Goal: Task Accomplishment & Management: Manage account settings

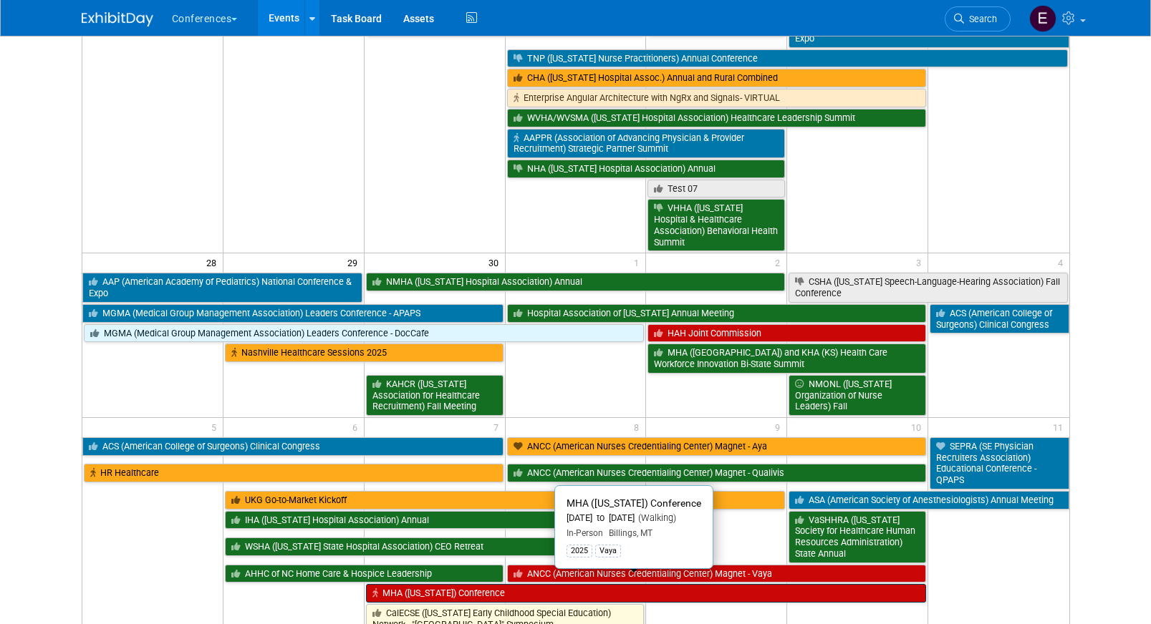
scroll to position [760, 0]
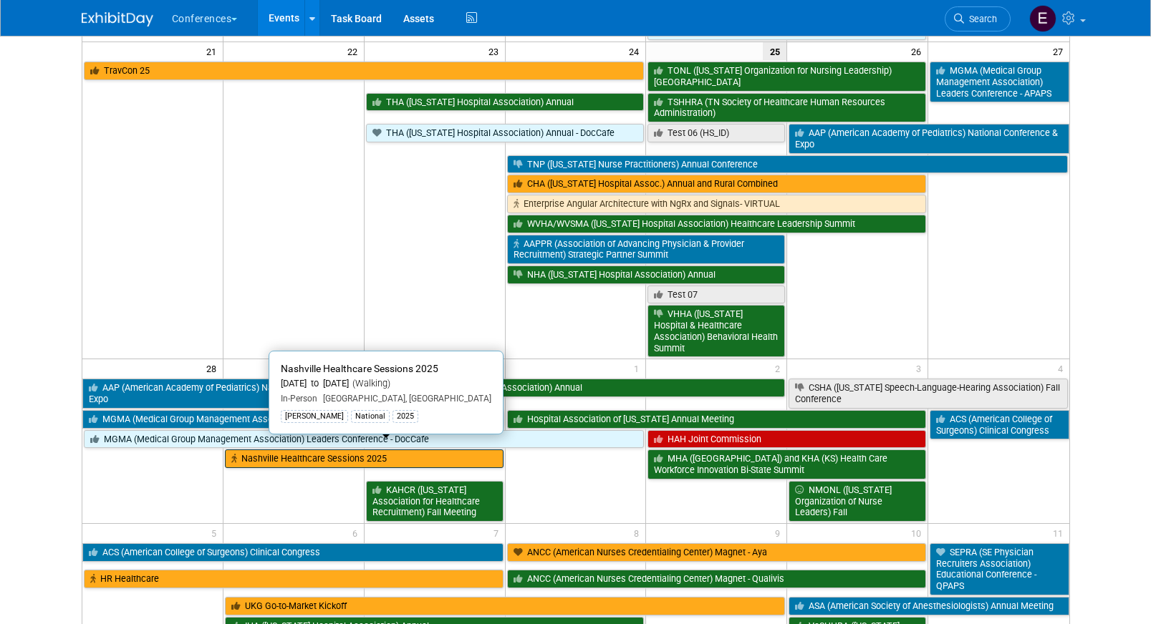
click at [273, 452] on link "Nashville Healthcare Sessions 2025" at bounding box center [364, 459] width 279 height 19
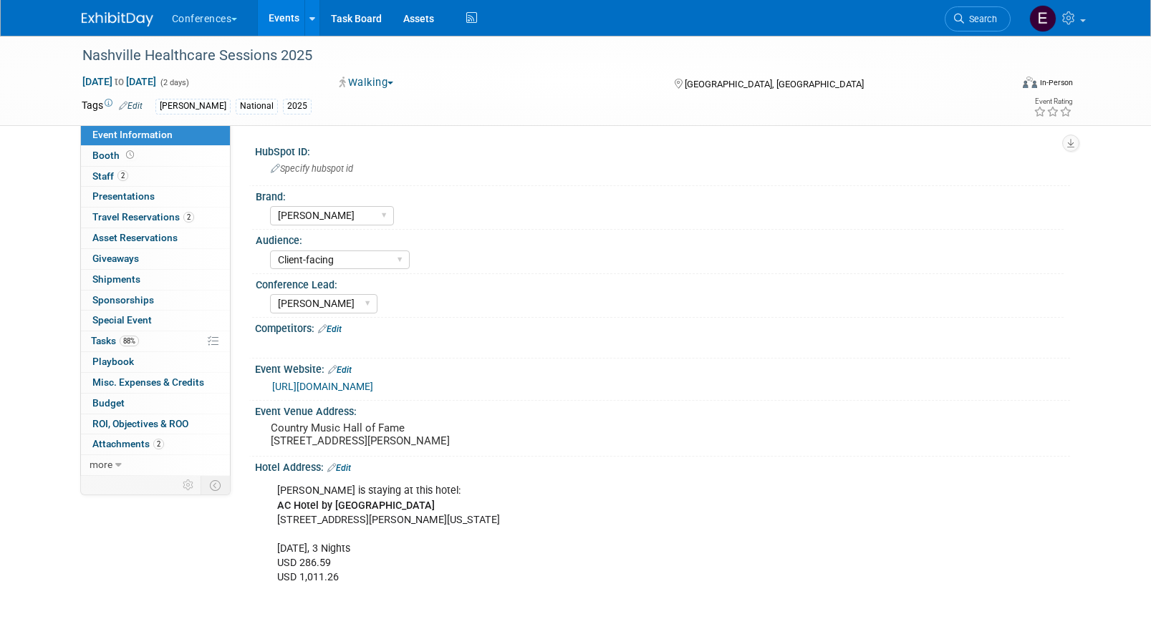
select select "[PERSON_NAME]"
select select "Client-facing"
select select "[PERSON_NAME]"
click at [185, 220] on span "2" at bounding box center [188, 217] width 11 height 11
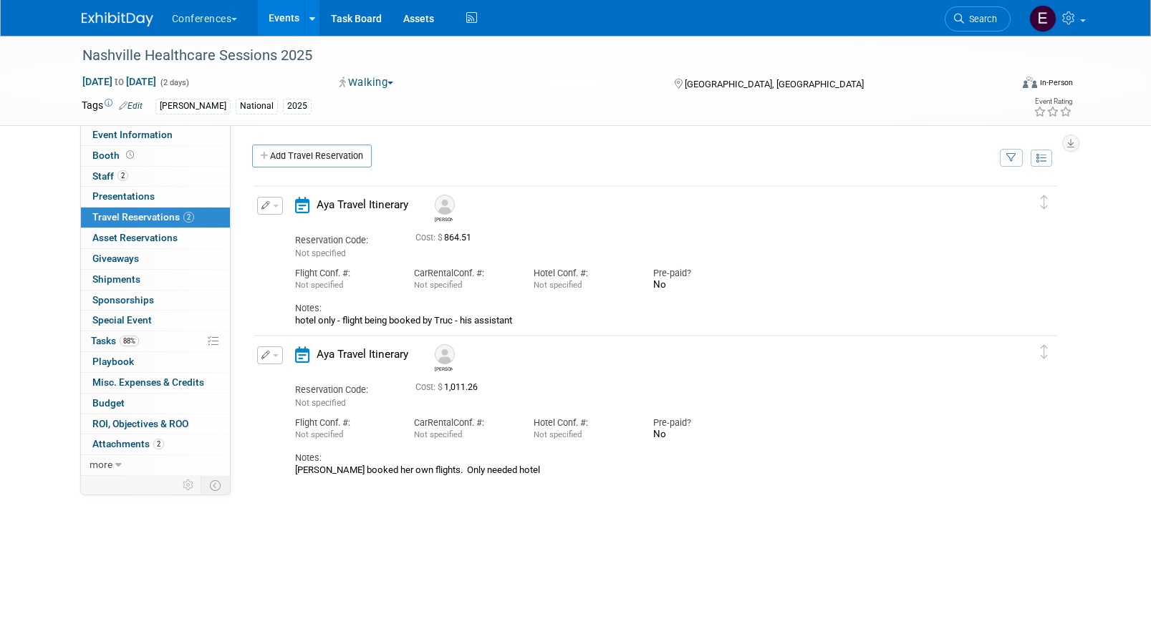
click at [266, 208] on icon "button" at bounding box center [265, 205] width 9 height 9
click at [279, 233] on button "Edit Reservation" at bounding box center [318, 231] width 121 height 21
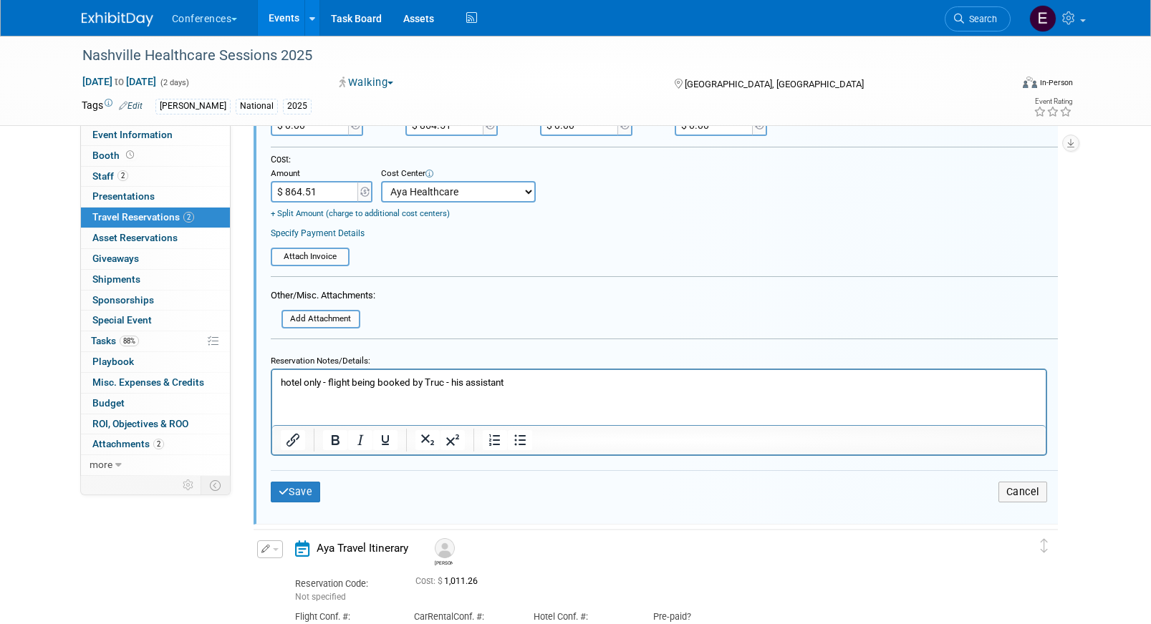
scroll to position [404, 0]
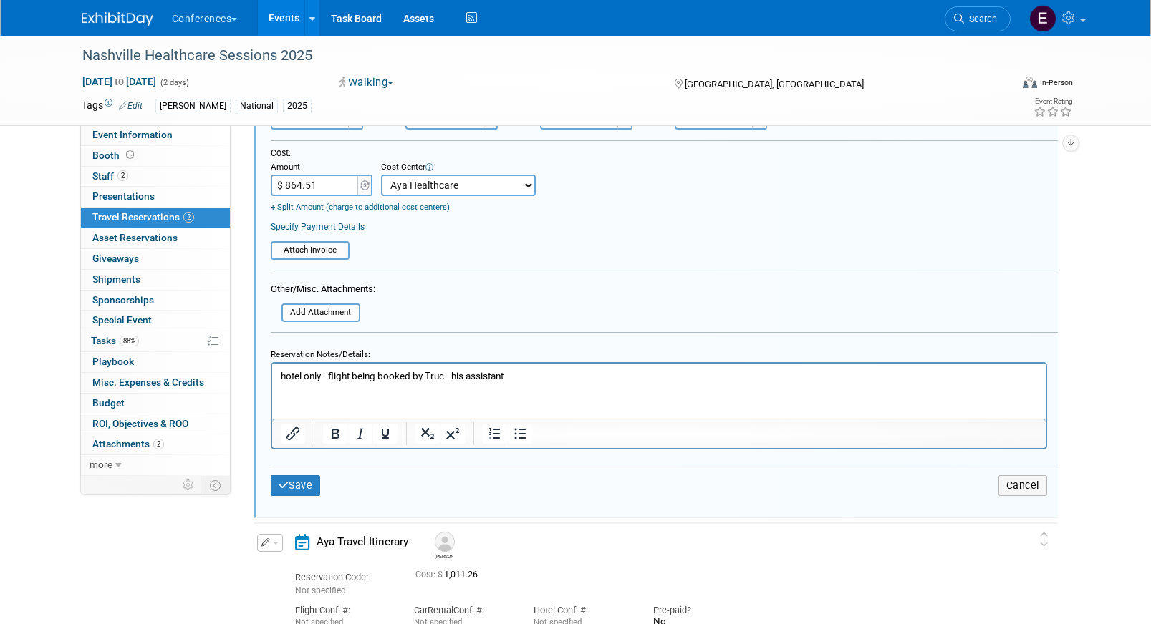
click at [337, 302] on div "Other/Misc. Attachments: Add Attachment" at bounding box center [323, 302] width 105 height 42
click at [337, 307] on input "file" at bounding box center [273, 313] width 170 height 16
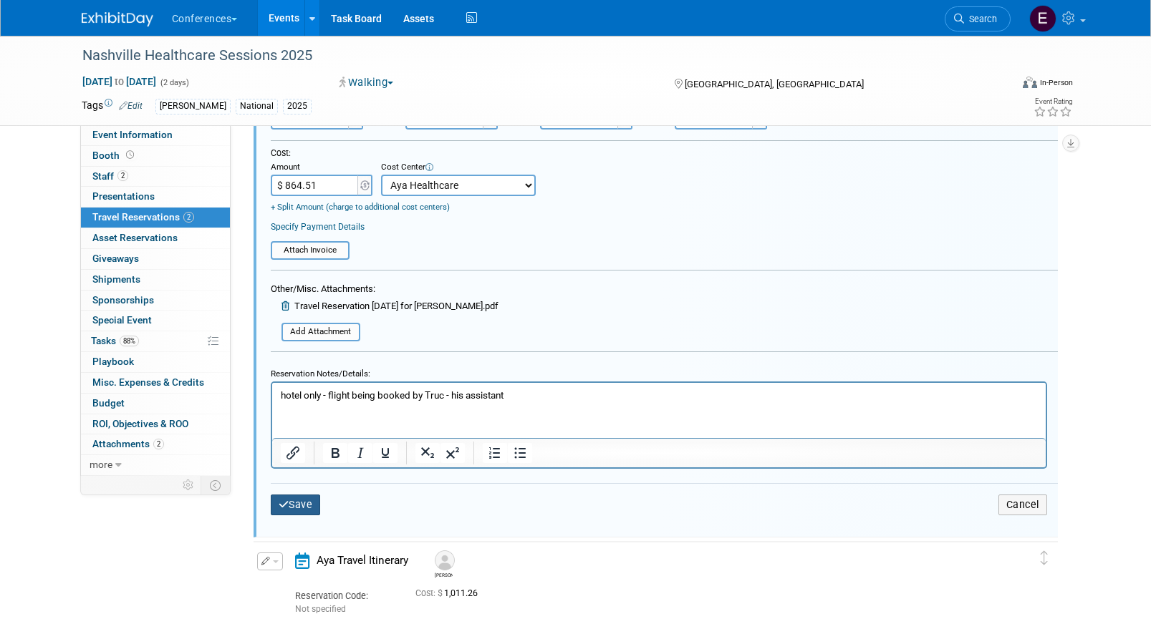
click at [296, 505] on button "Save" at bounding box center [296, 505] width 50 height 21
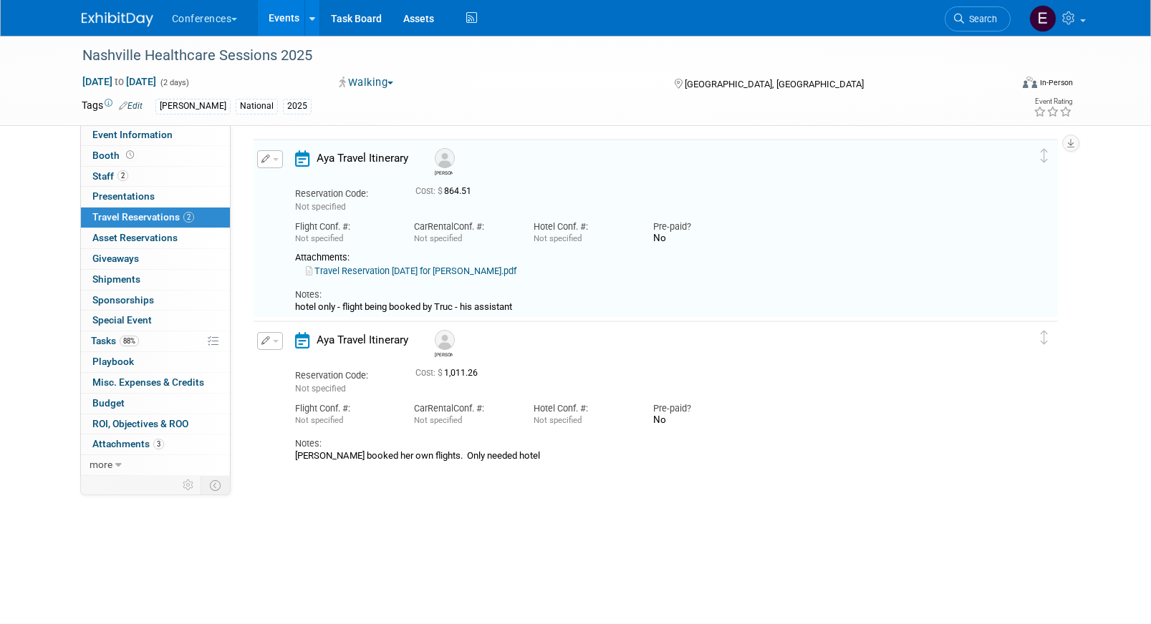
scroll to position [24, 0]
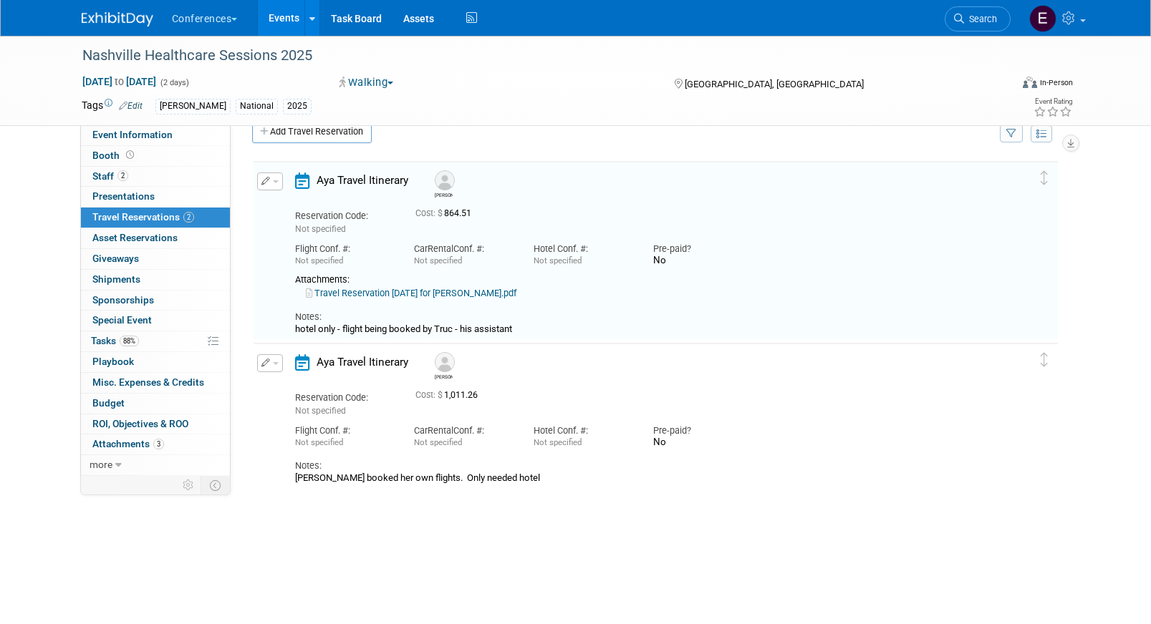
click at [262, 361] on icon "button" at bounding box center [265, 363] width 9 height 9
click at [296, 386] on button "Edit Reservation" at bounding box center [318, 388] width 121 height 21
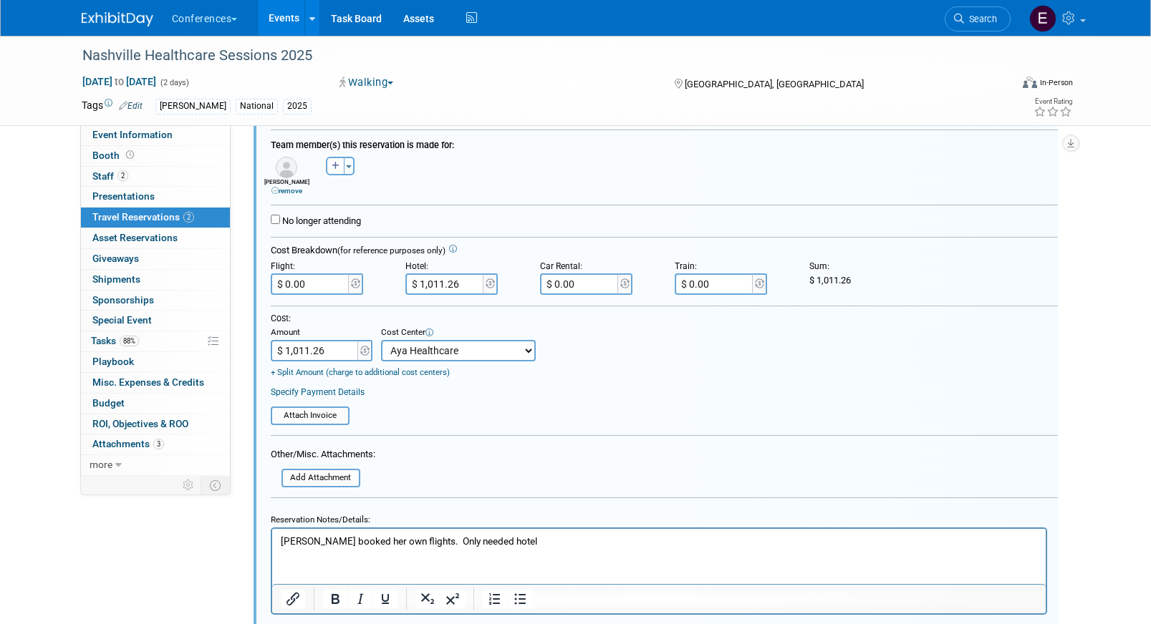
scroll to position [430, 0]
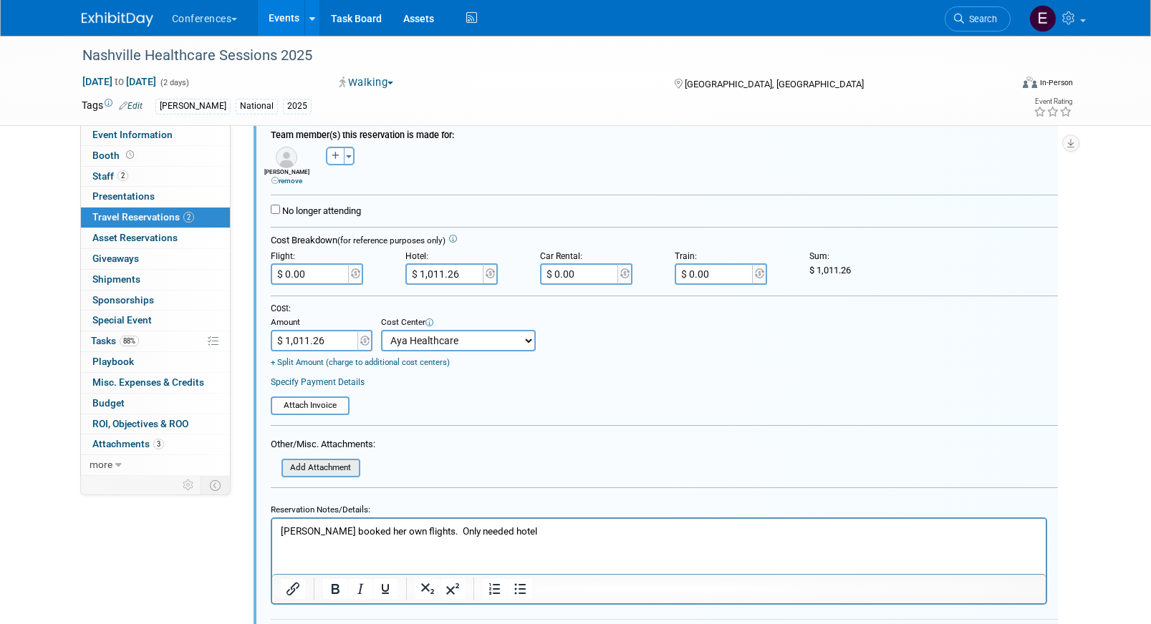
click at [314, 465] on input "file" at bounding box center [273, 468] width 170 height 16
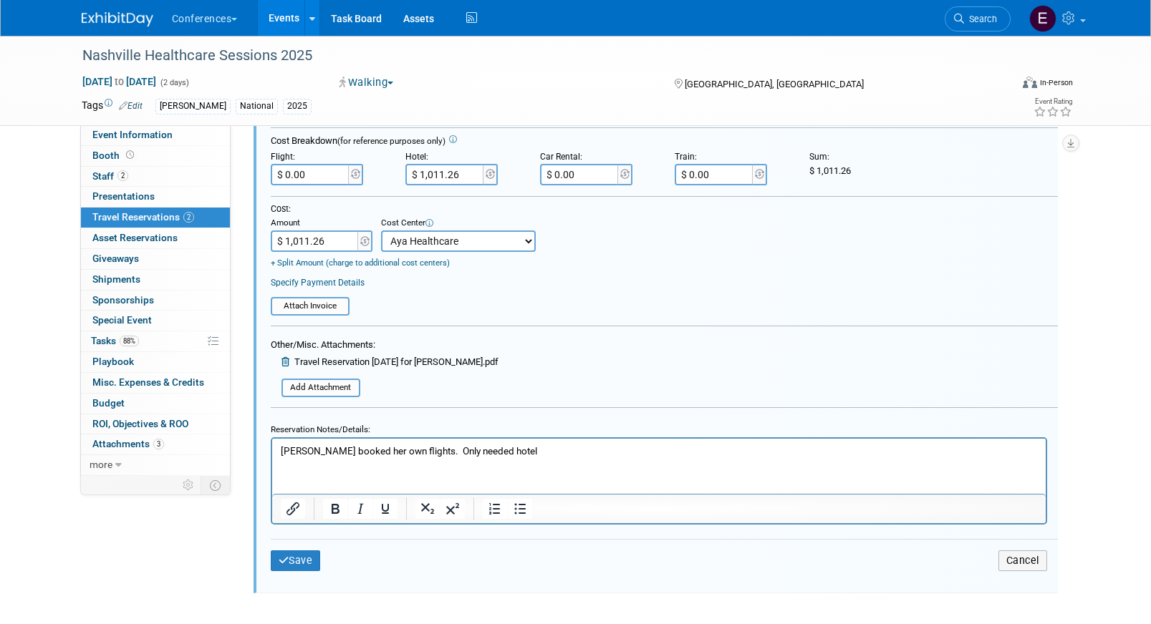
scroll to position [548, 0]
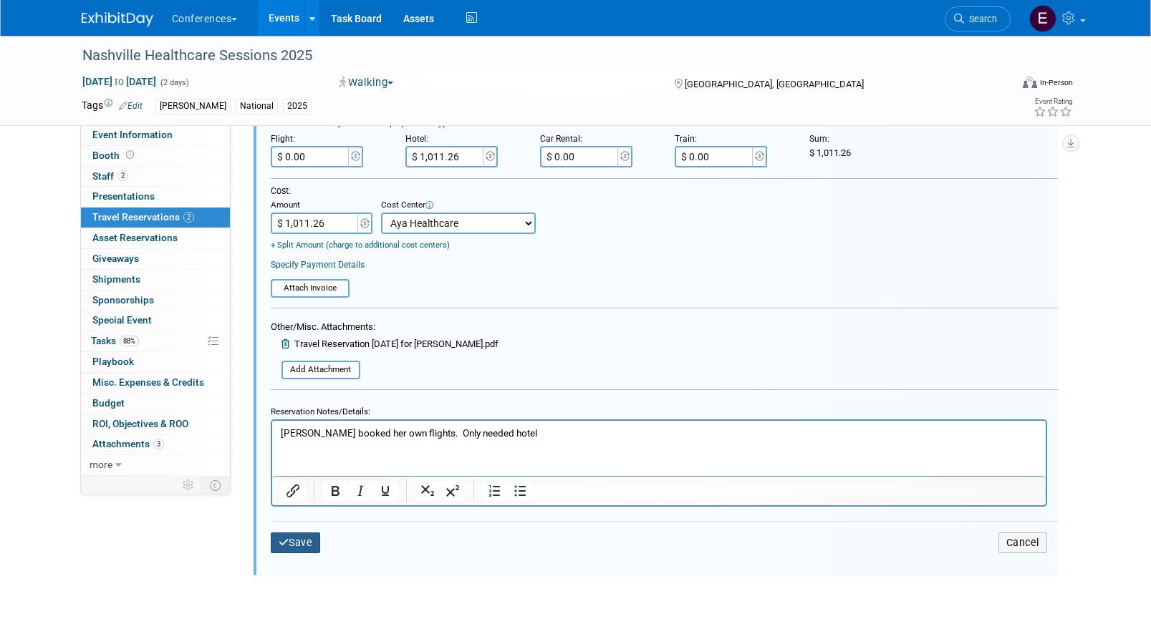
click at [313, 537] on button "Save" at bounding box center [296, 543] width 50 height 21
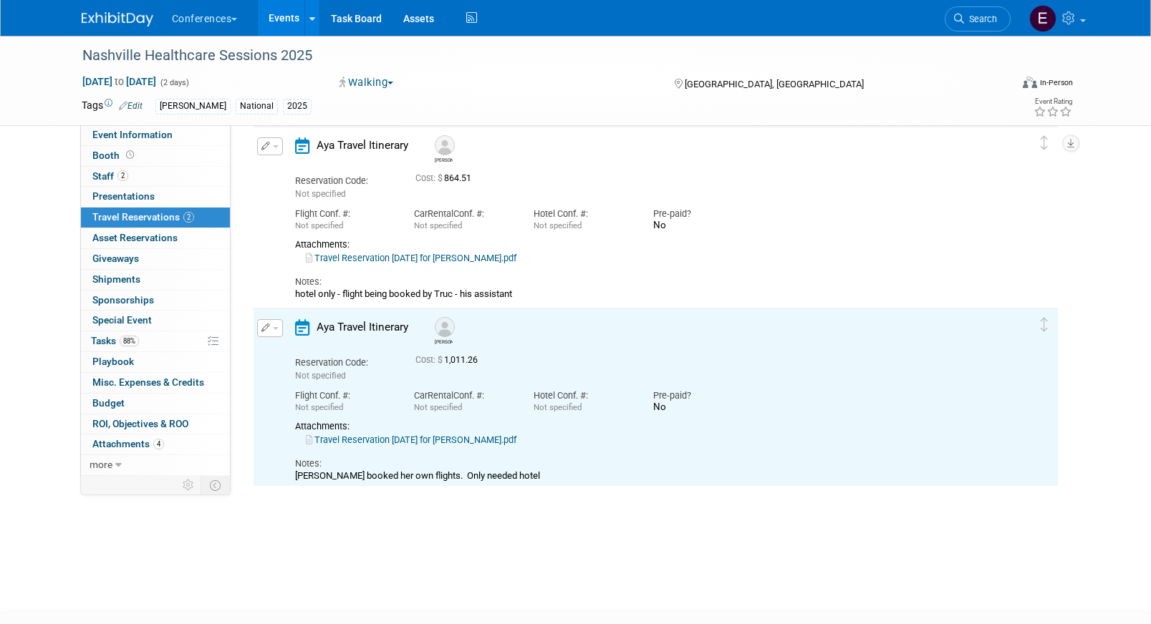
scroll to position [47, 0]
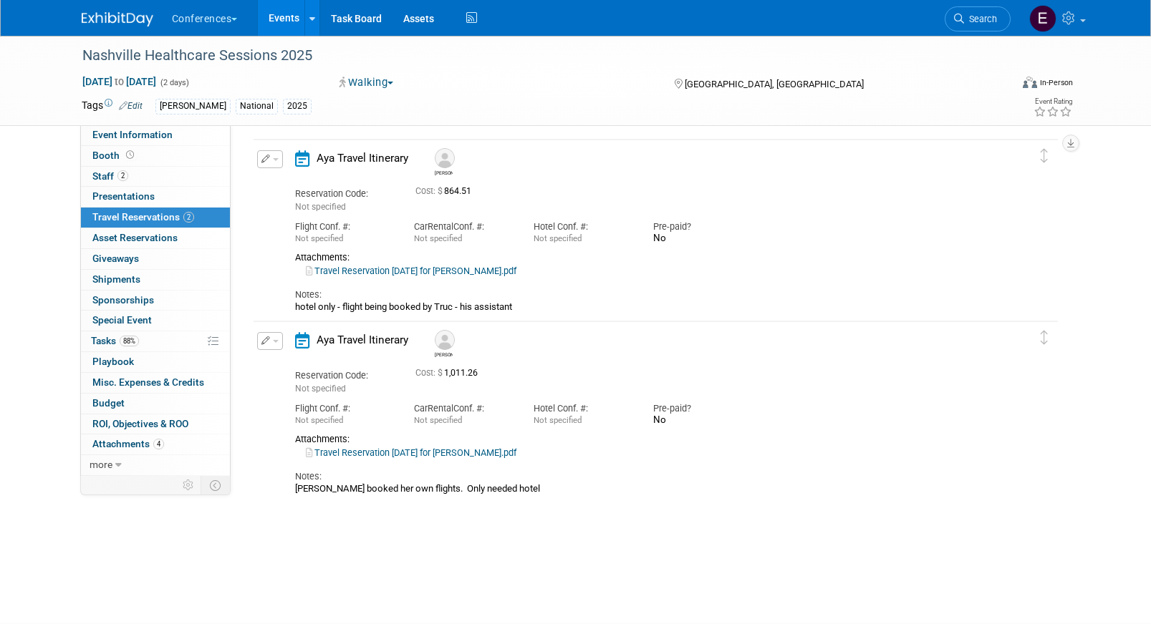
click at [268, 157] on icon "button" at bounding box center [265, 159] width 9 height 9
click at [307, 190] on button "Edit Reservation" at bounding box center [318, 184] width 121 height 21
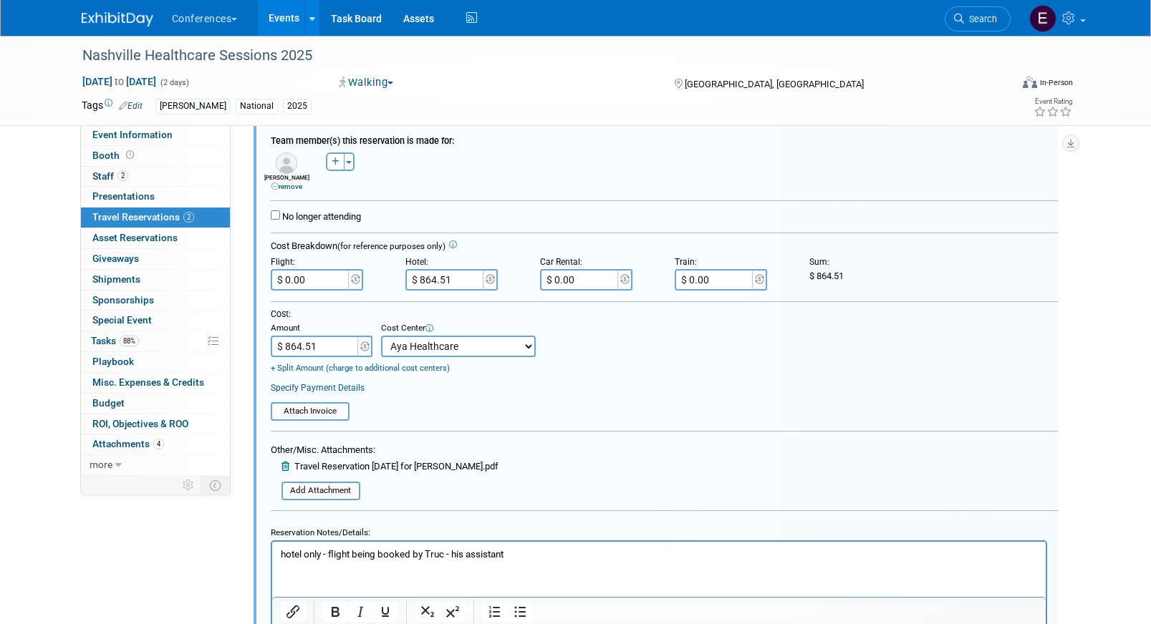
scroll to position [344, 0]
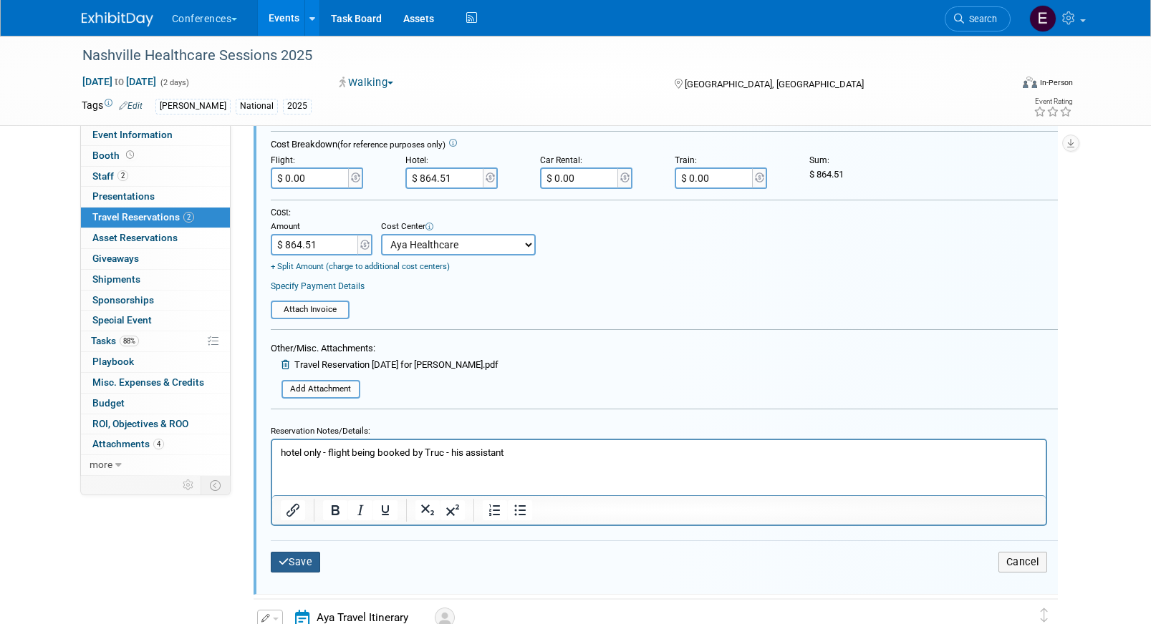
click at [294, 567] on button "Save" at bounding box center [296, 562] width 50 height 21
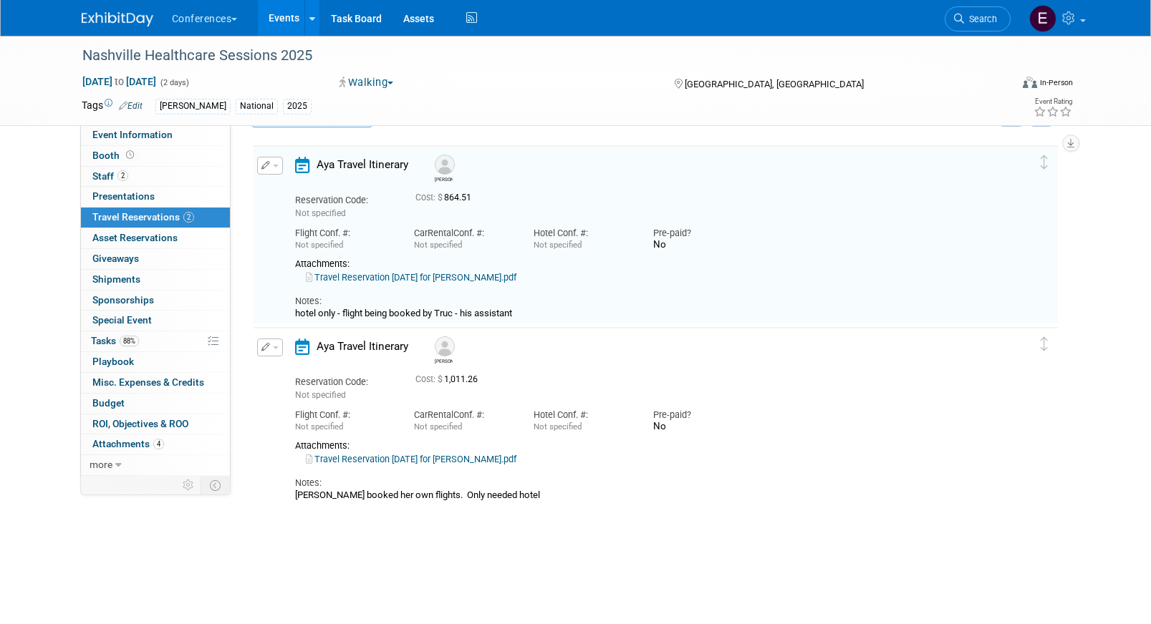
scroll to position [24, 0]
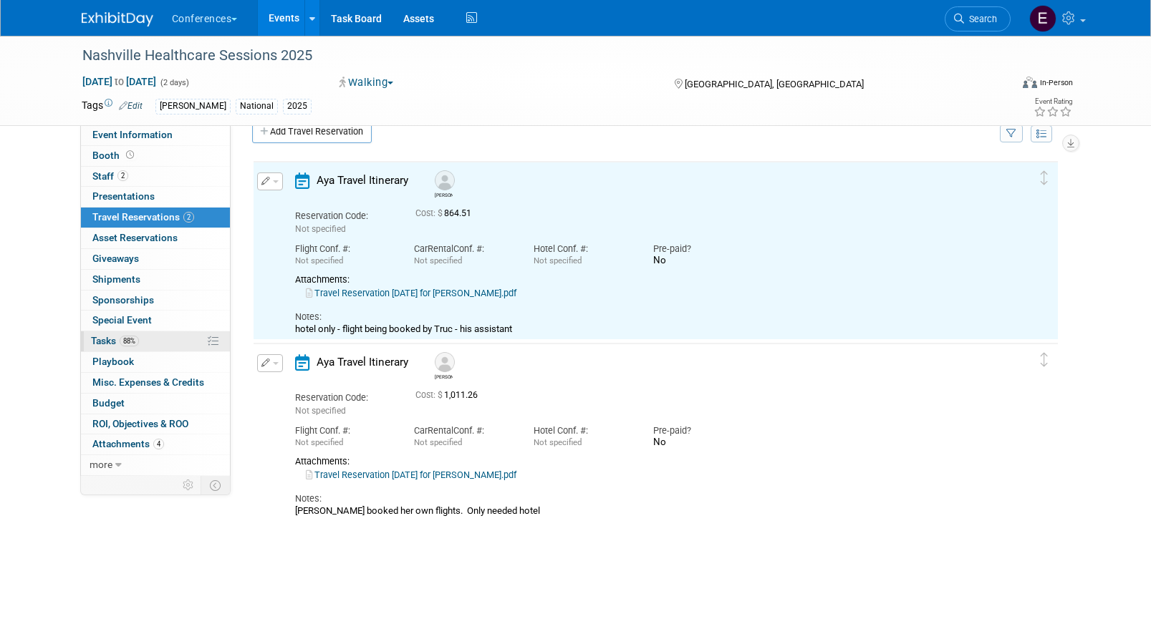
click at [180, 334] on link "88% Tasks 88%" at bounding box center [155, 341] width 149 height 20
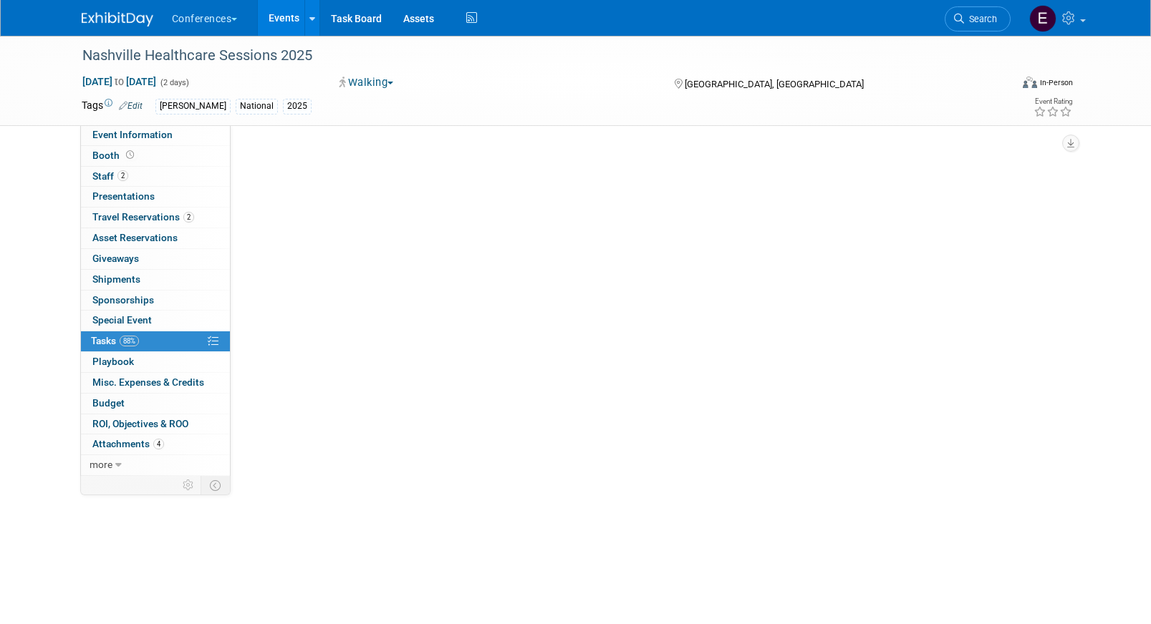
scroll to position [0, 0]
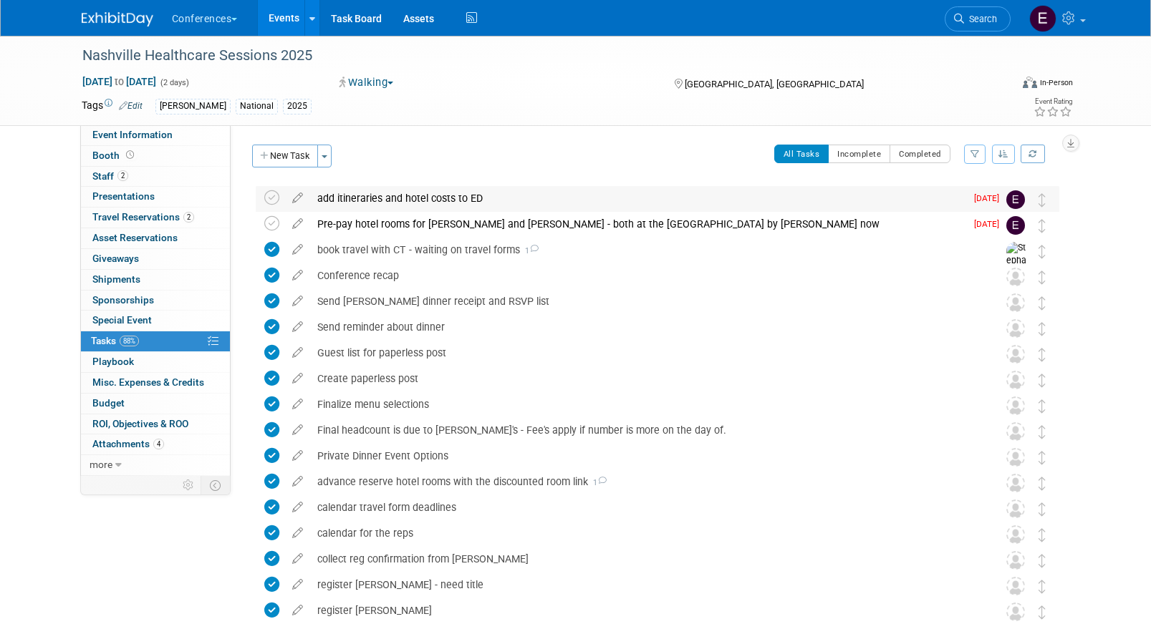
click at [345, 198] on div "add itineraries and hotel costs to ED" at bounding box center [637, 198] width 655 height 24
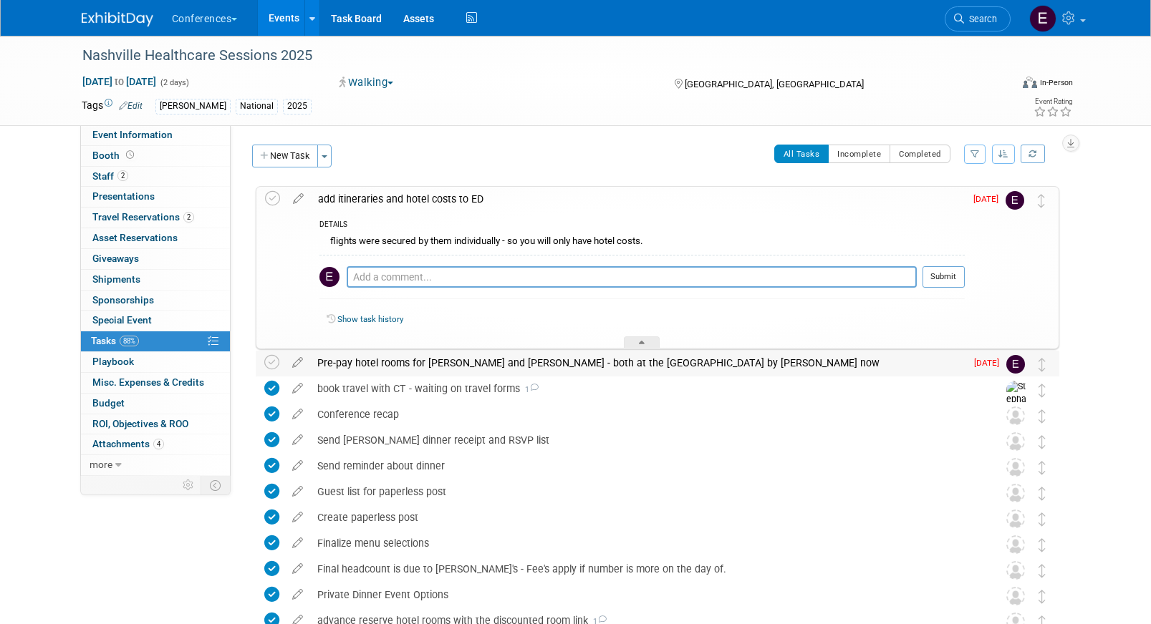
click at [369, 365] on div "Pre-pay hotel rooms for [PERSON_NAME] and [PERSON_NAME] - both at the [GEOGRAPH…" at bounding box center [637, 363] width 655 height 24
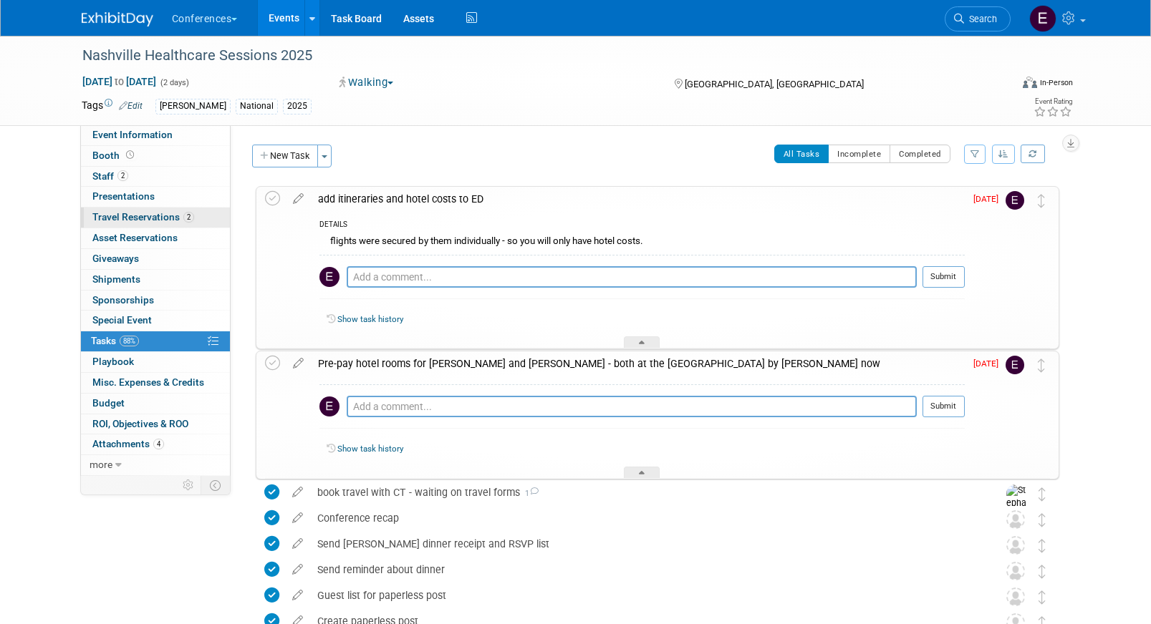
click at [154, 218] on span "Travel Reservations 2" at bounding box center [143, 216] width 102 height 11
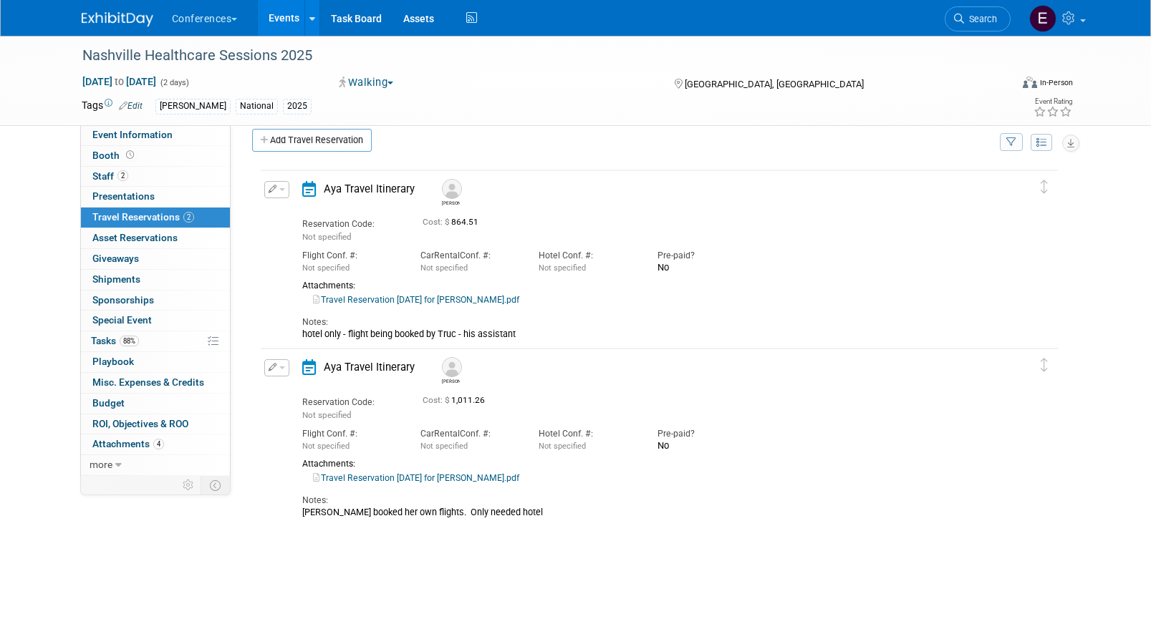
scroll to position [20, 0]
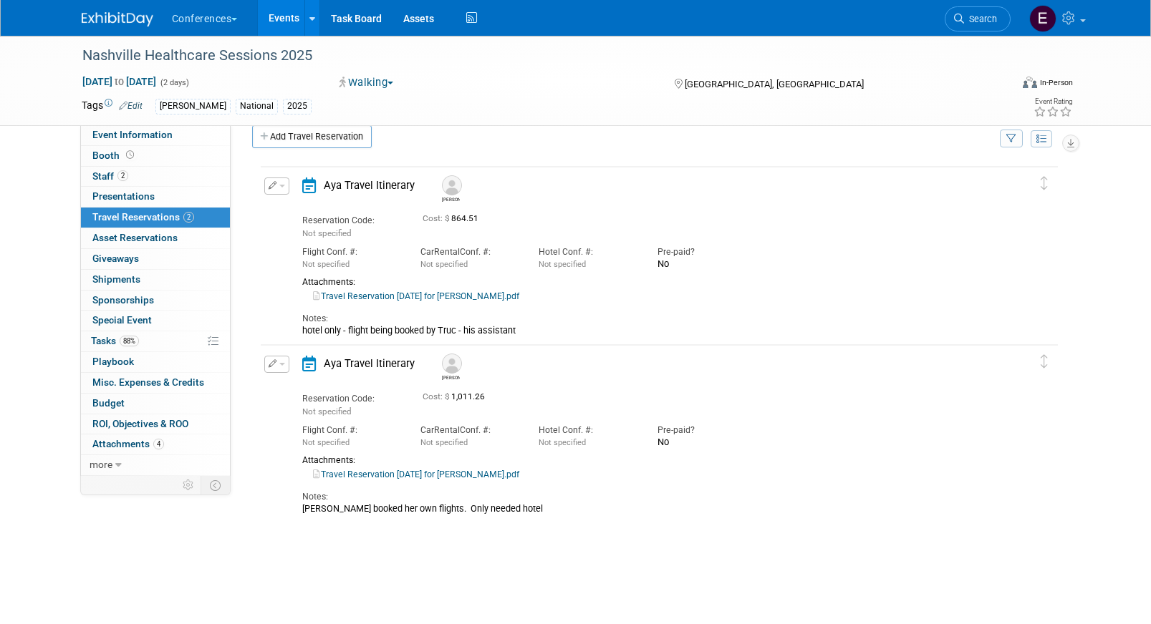
click at [382, 291] on link "Travel Reservation [DATE] for [PERSON_NAME].pdf" at bounding box center [416, 296] width 206 height 10
click at [271, 181] on icon "button" at bounding box center [272, 185] width 9 height 8
click at [287, 215] on button "Edit Reservation" at bounding box center [325, 210] width 121 height 21
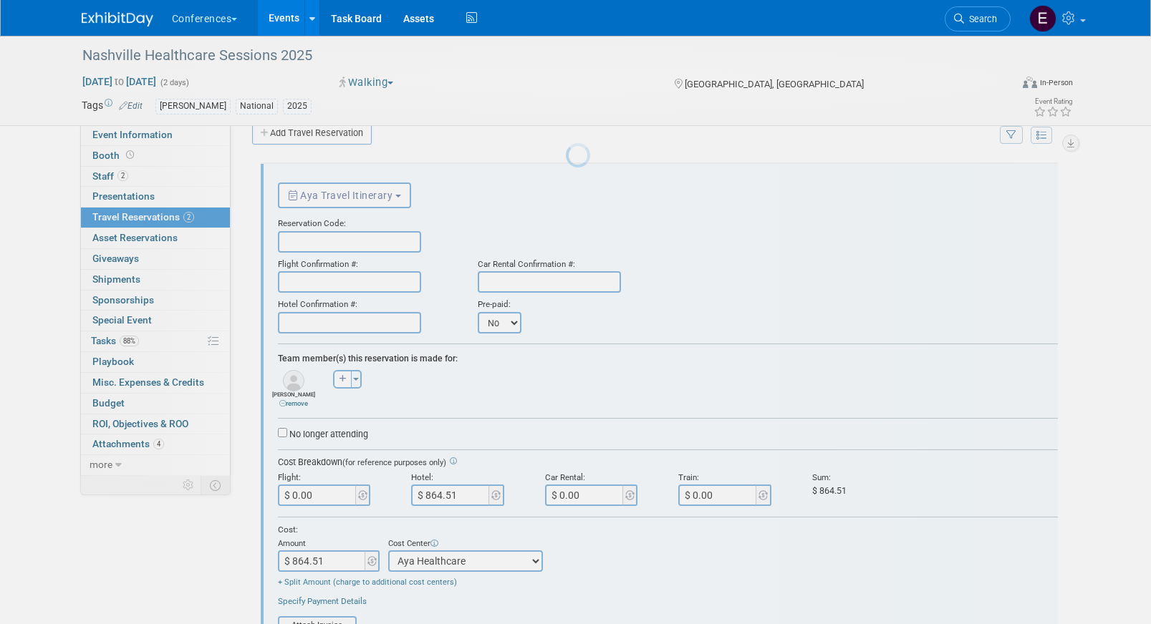
scroll to position [0, 0]
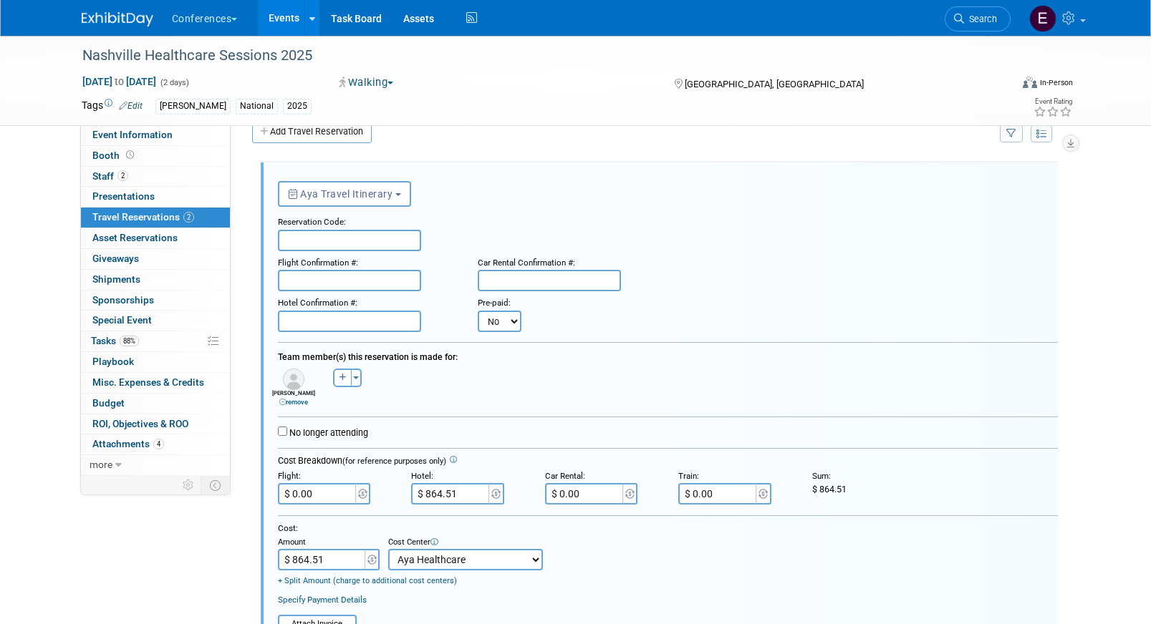
click at [319, 234] on input "text" at bounding box center [349, 240] width 143 height 21
paste input "WXDCHR"
type input "WXDCHR"
click at [305, 320] on input "text" at bounding box center [349, 321] width 143 height 21
paste input "98730506"
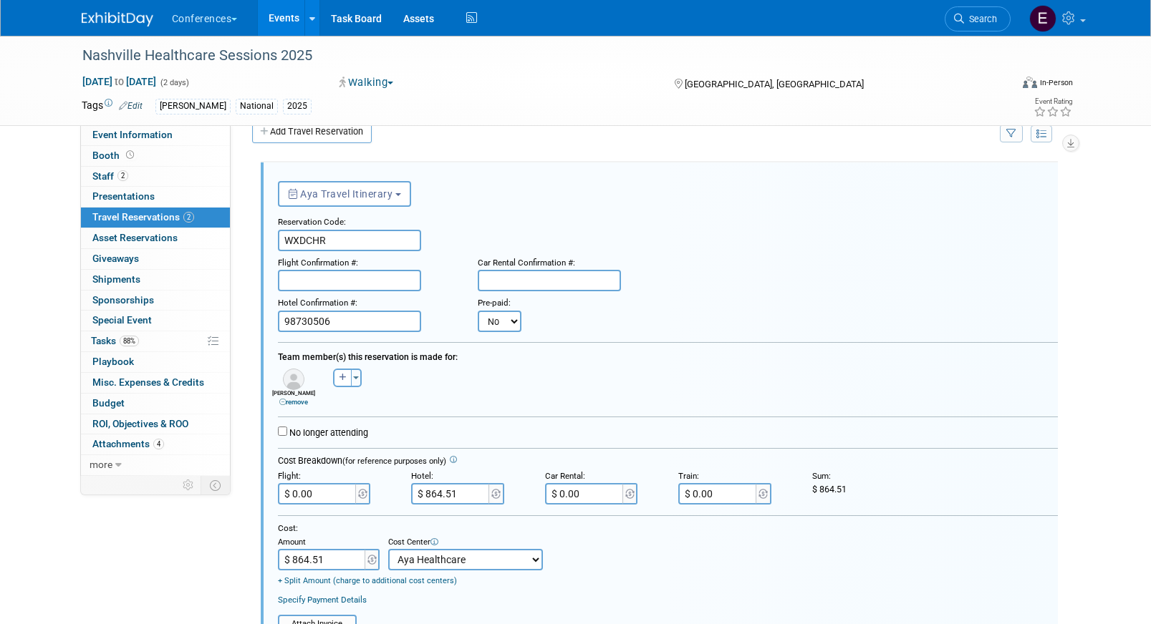
type input "98730506"
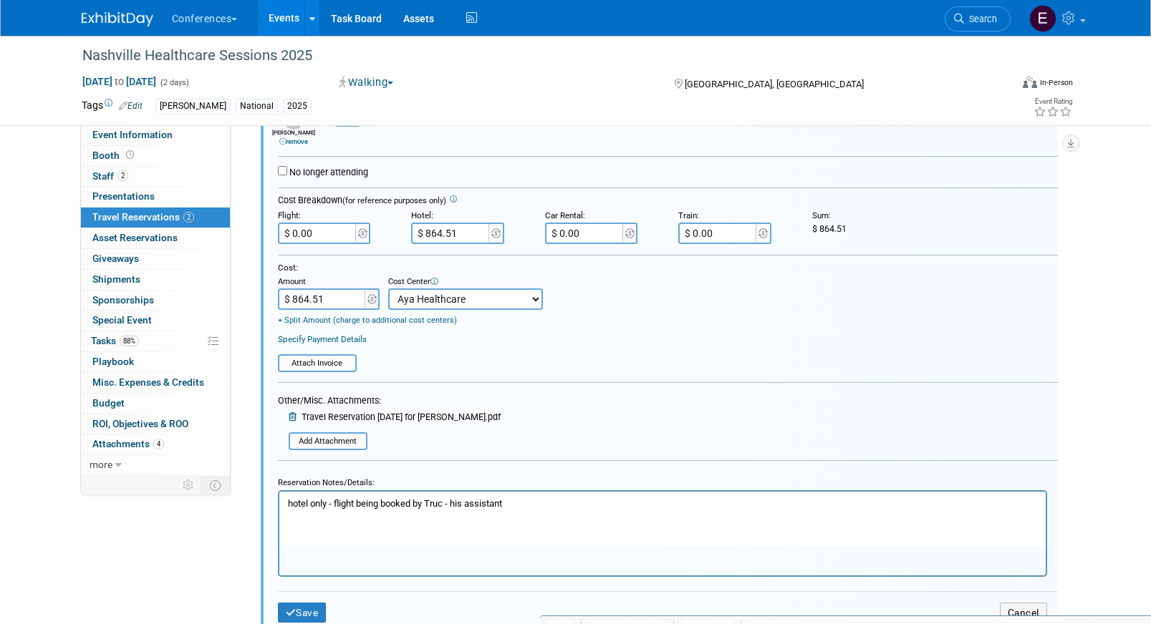
scroll to position [342, 0]
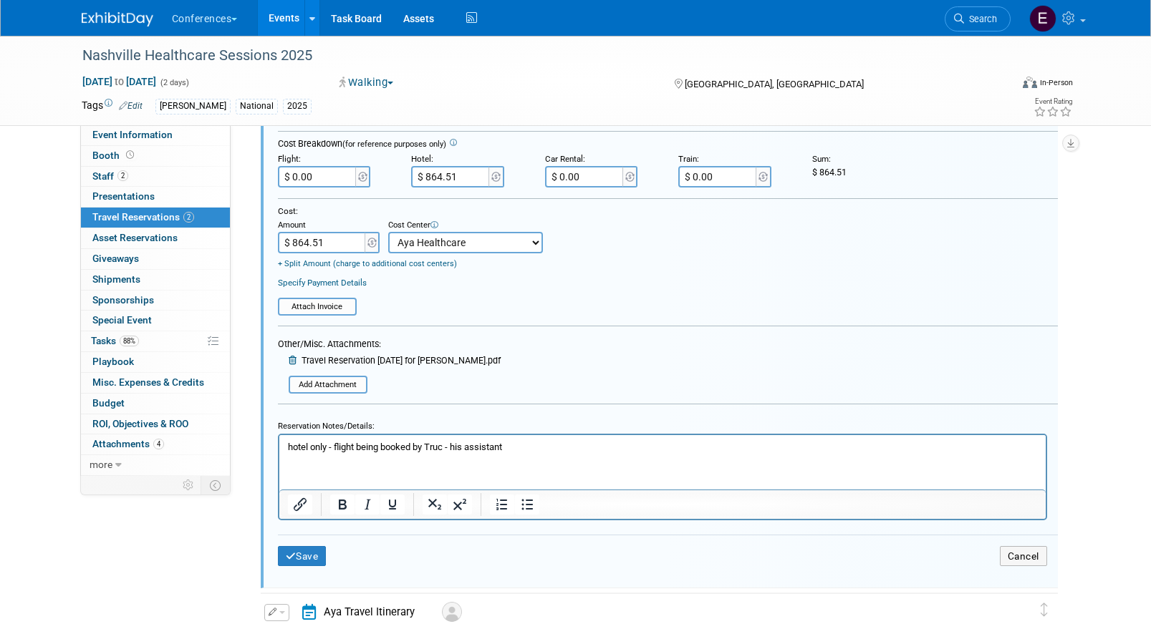
click at [536, 446] on p "hotel only - flight being booked by Truc - his assistant" at bounding box center [662, 446] width 750 height 13
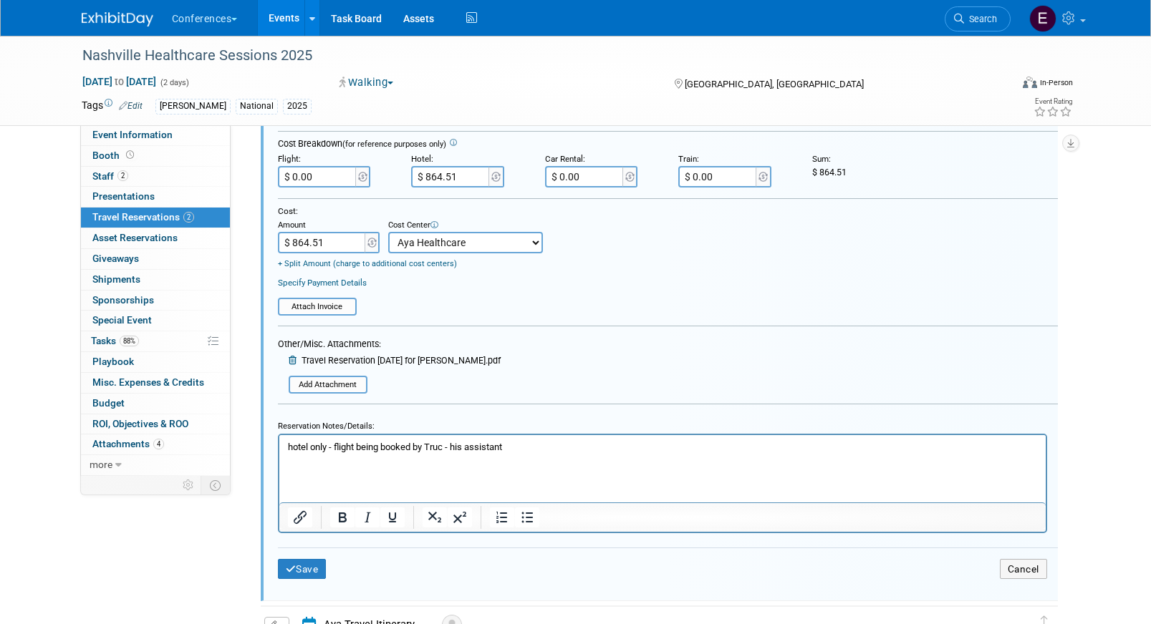
click at [282, 445] on html "hotel only - flight being booked by Truc - his assistant" at bounding box center [662, 451] width 766 height 32
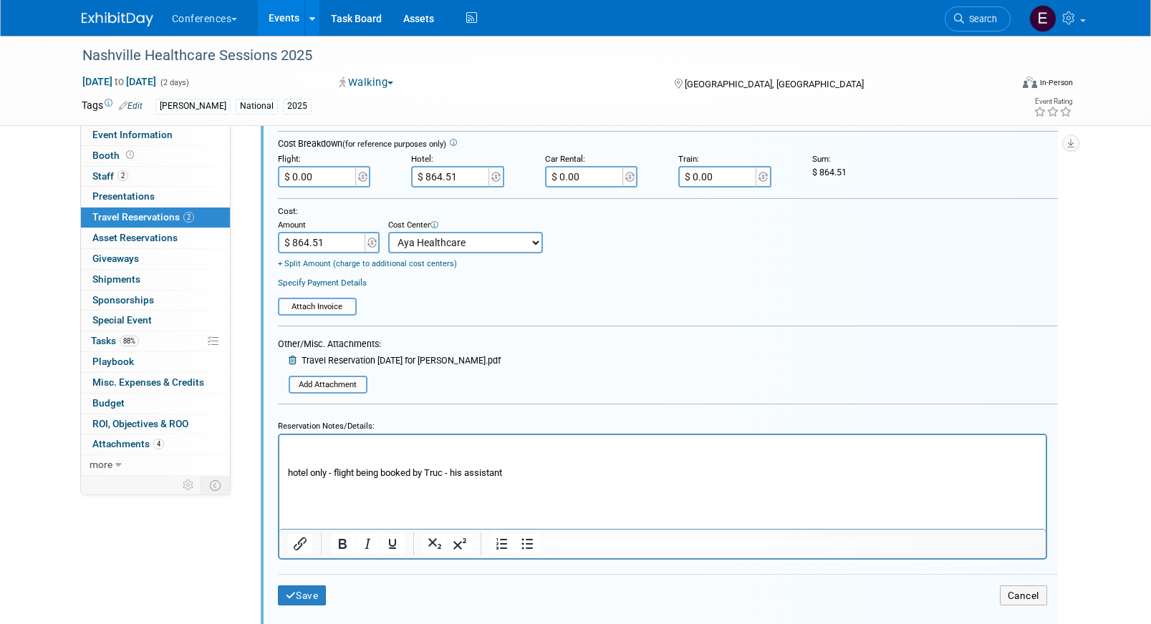
click at [287, 445] on p "Rich Text Area. Press ALT-0 for help." at bounding box center [662, 446] width 750 height 13
click at [311, 445] on p "Hotel: 864.51" at bounding box center [662, 446] width 750 height 13
click at [315, 445] on p "Hotel: 864.51" at bounding box center [662, 446] width 750 height 13
click at [379, 437] on html "Hotel: $864.51 hotel only - flight being booked by Truc - his assistant" at bounding box center [662, 464] width 766 height 58
click at [379, 452] on p "Hotel: $864.51" at bounding box center [662, 446] width 750 height 13
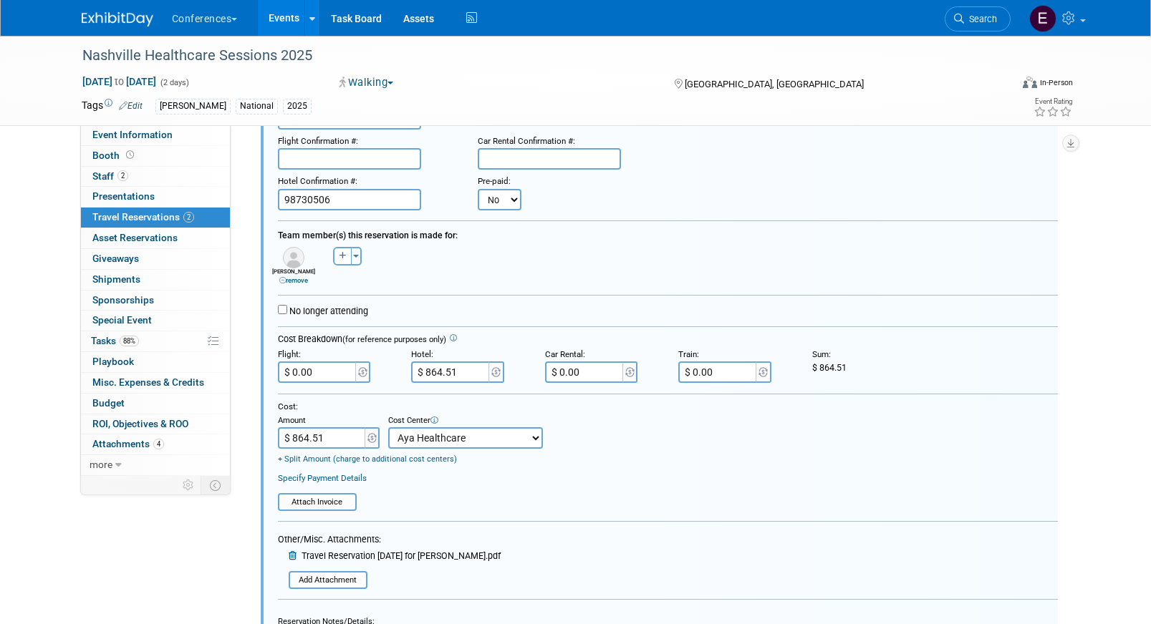
scroll to position [126, 0]
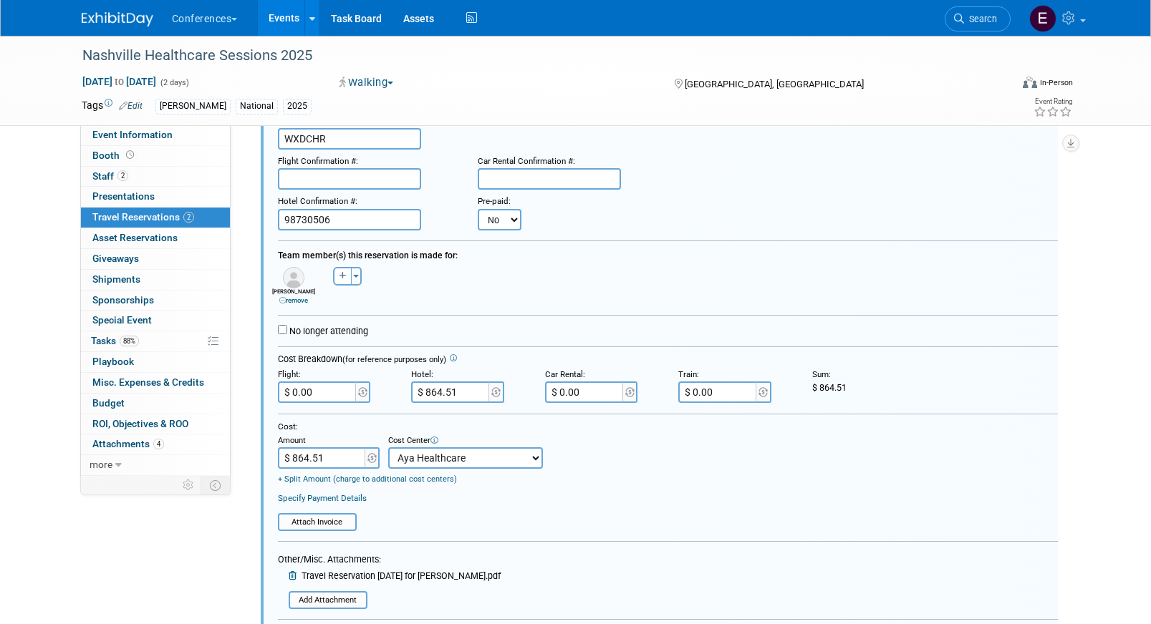
click at [431, 389] on input "$ 864.51" at bounding box center [451, 392] width 80 height 21
click at [433, 392] on input "$ 864.51" at bounding box center [451, 392] width 80 height 21
click at [437, 395] on input "$ 864.51" at bounding box center [451, 392] width 80 height 21
type input "$ 874.51"
click at [303, 455] on input "$ 864.51" at bounding box center [322, 457] width 89 height 21
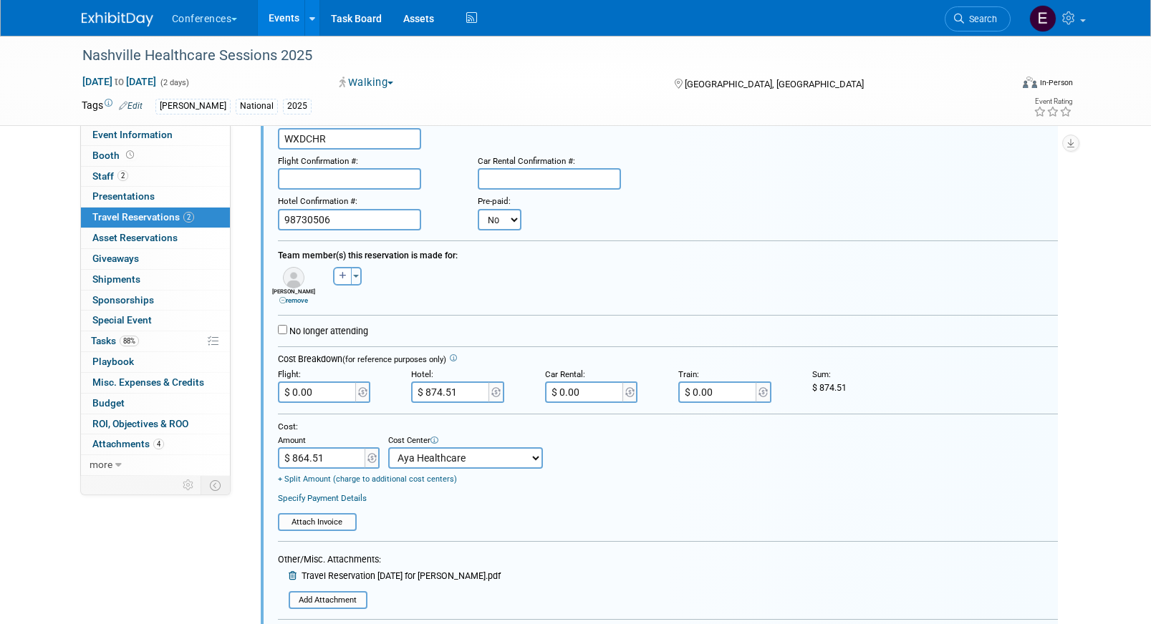
click at [303, 461] on input "$ 864.51" at bounding box center [322, 457] width 89 height 21
type input "$ 874.51"
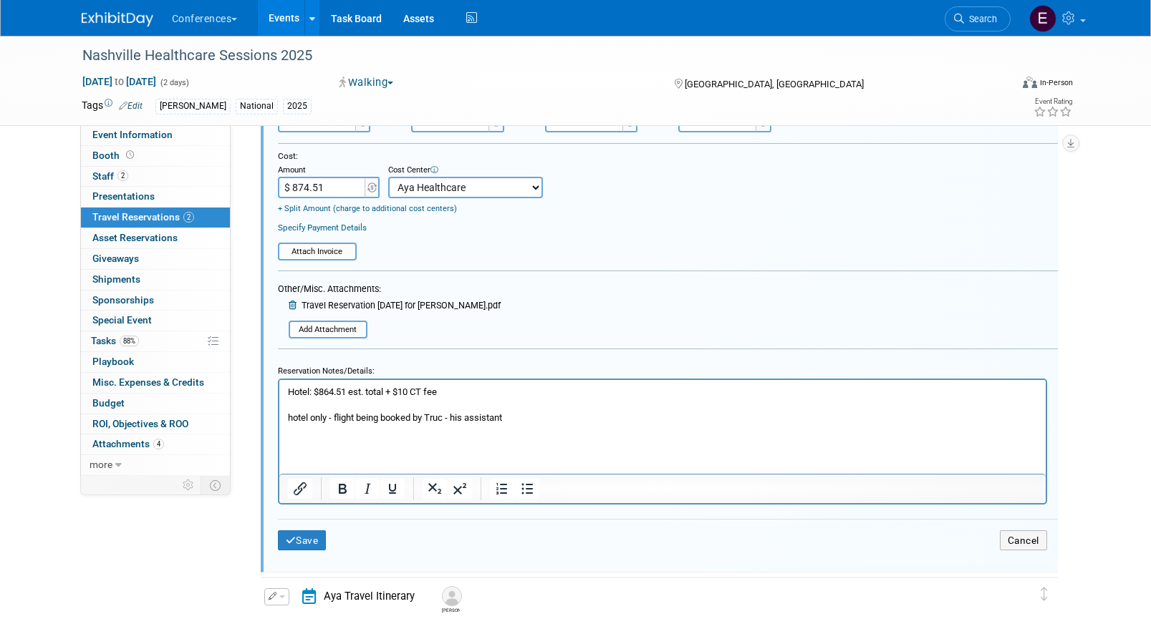
scroll to position [432, 0]
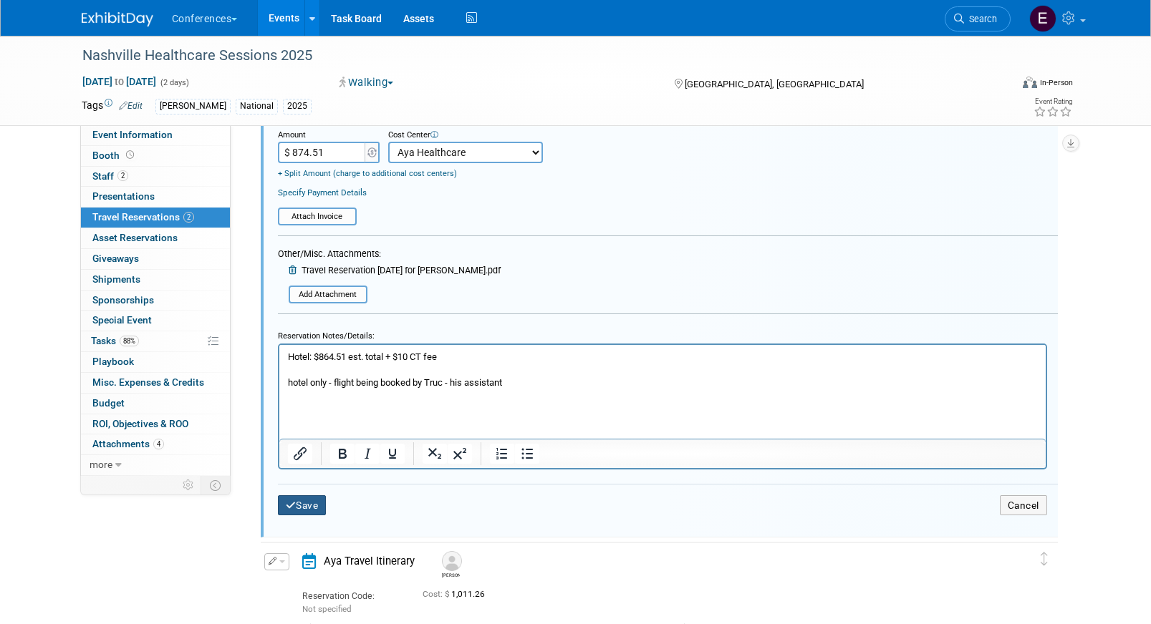
click at [292, 508] on icon "submit" at bounding box center [291, 506] width 11 height 10
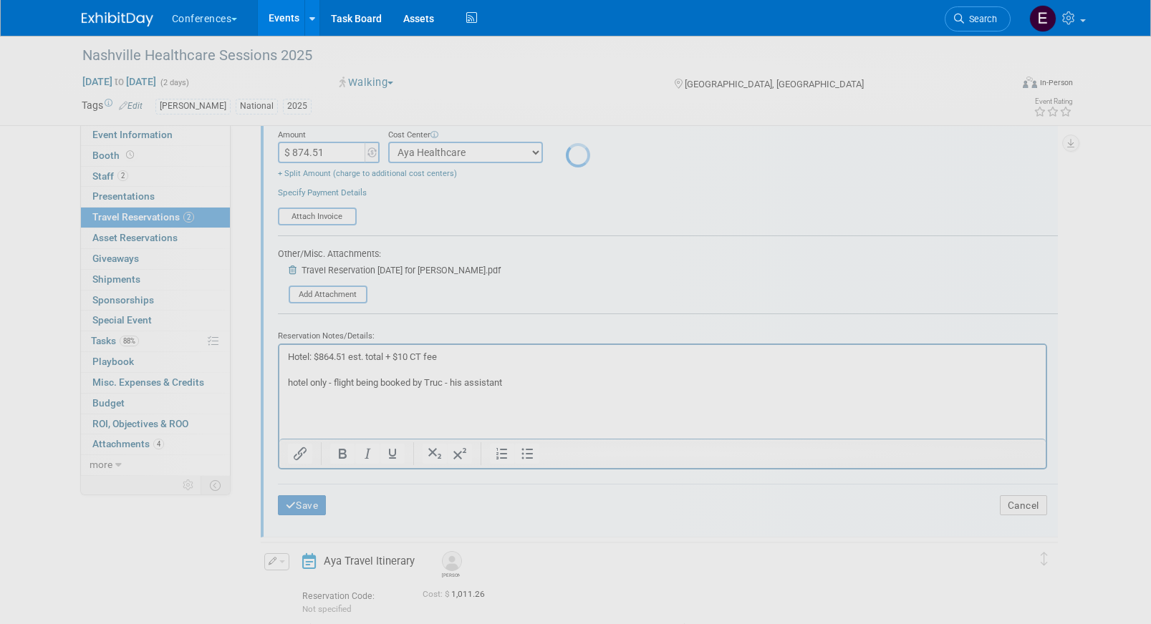
scroll to position [20, 0]
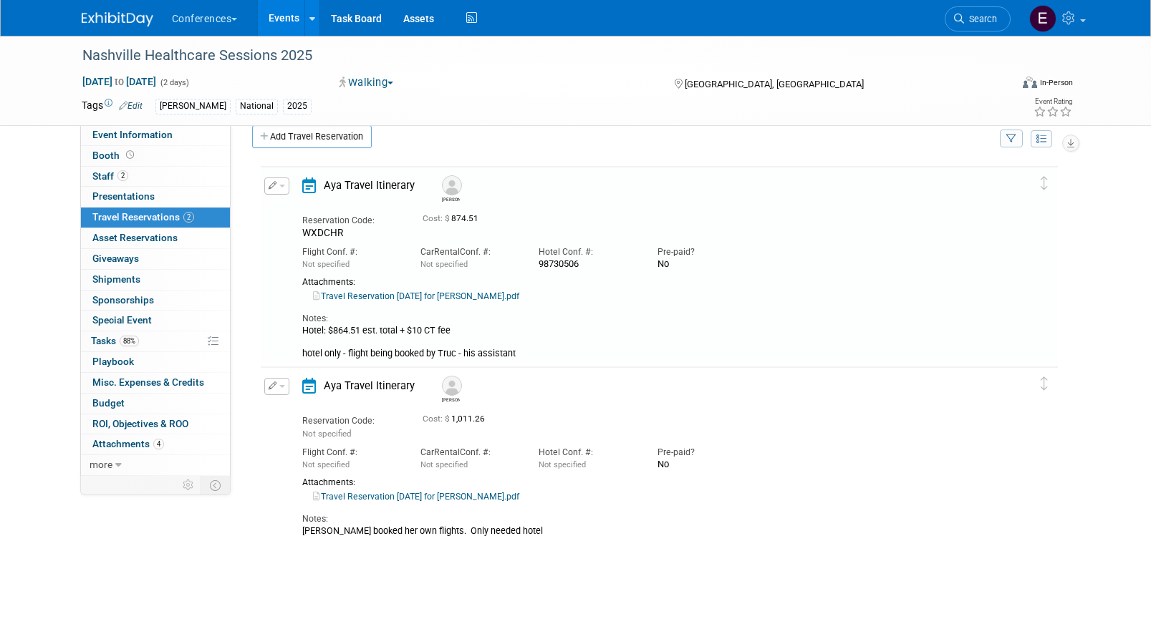
click at [285, 386] on button "button" at bounding box center [276, 386] width 25 height 17
click at [364, 507] on div "Notes: [PERSON_NAME] booked her own flights. Only needed hotel" at bounding box center [646, 520] width 689 height 34
click at [366, 503] on div "Notes: [PERSON_NAME] booked her own flights. Only needed hotel" at bounding box center [646, 520] width 689 height 34
click at [340, 503] on div "Notes: [PERSON_NAME] booked her own flights. Only needed hotel" at bounding box center [646, 520] width 689 height 34
click at [340, 494] on link "Travel Reservation [DATE] for [PERSON_NAME].pdf" at bounding box center [416, 497] width 206 height 10
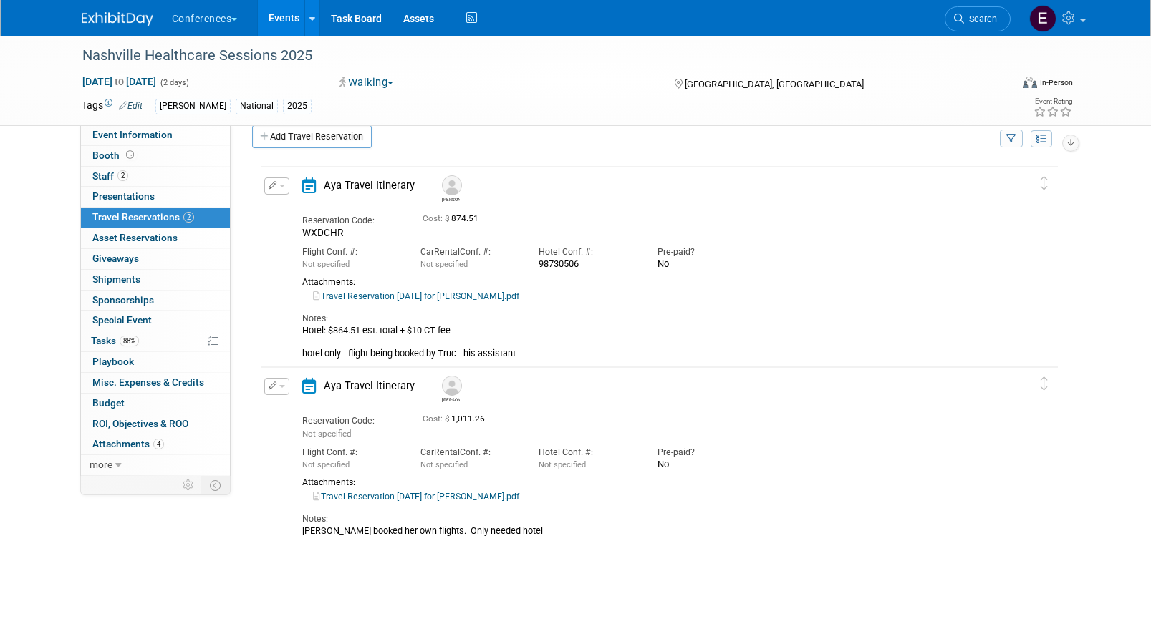
click at [276, 385] on button "button" at bounding box center [276, 386] width 25 height 17
click at [285, 407] on button "Edit Reservation" at bounding box center [325, 411] width 121 height 21
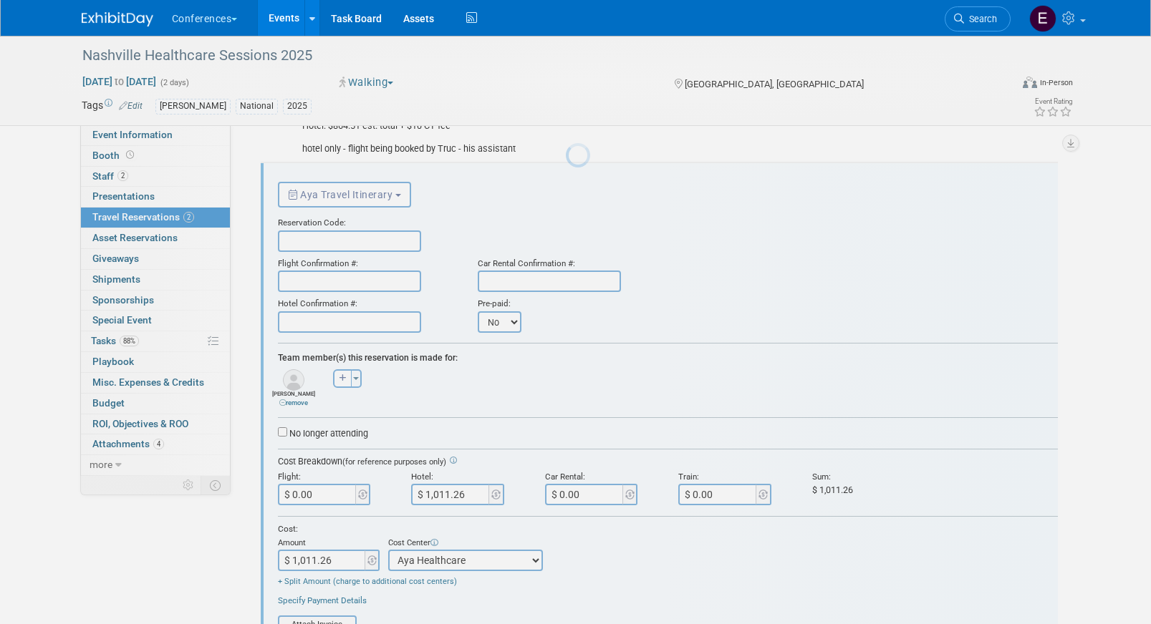
scroll to position [225, 0]
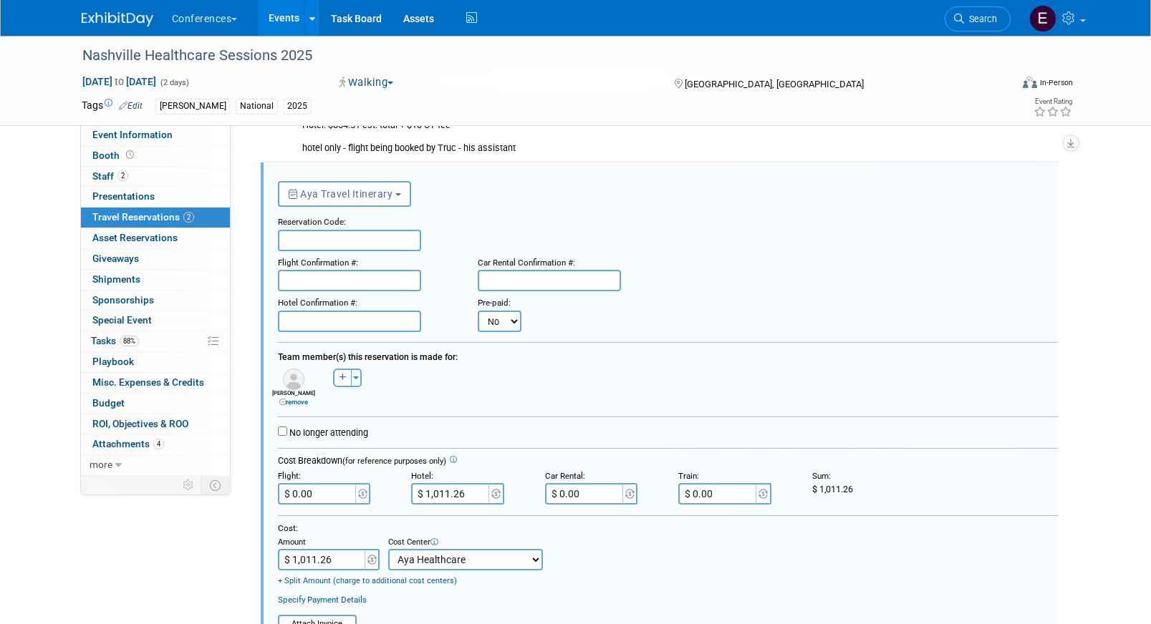
click at [326, 236] on input "text" at bounding box center [349, 240] width 143 height 21
paste input "EWFQEF"
type input "EWFQEF"
click at [466, 491] on input "$ 1,011.26" at bounding box center [451, 493] width 80 height 21
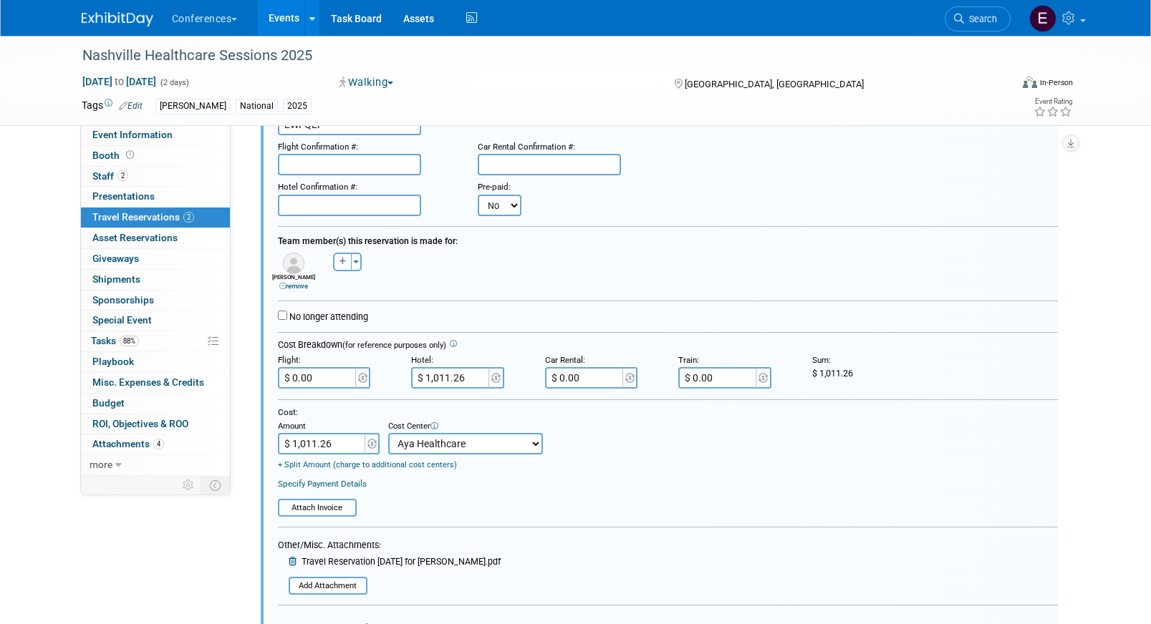
scroll to position [354, 0]
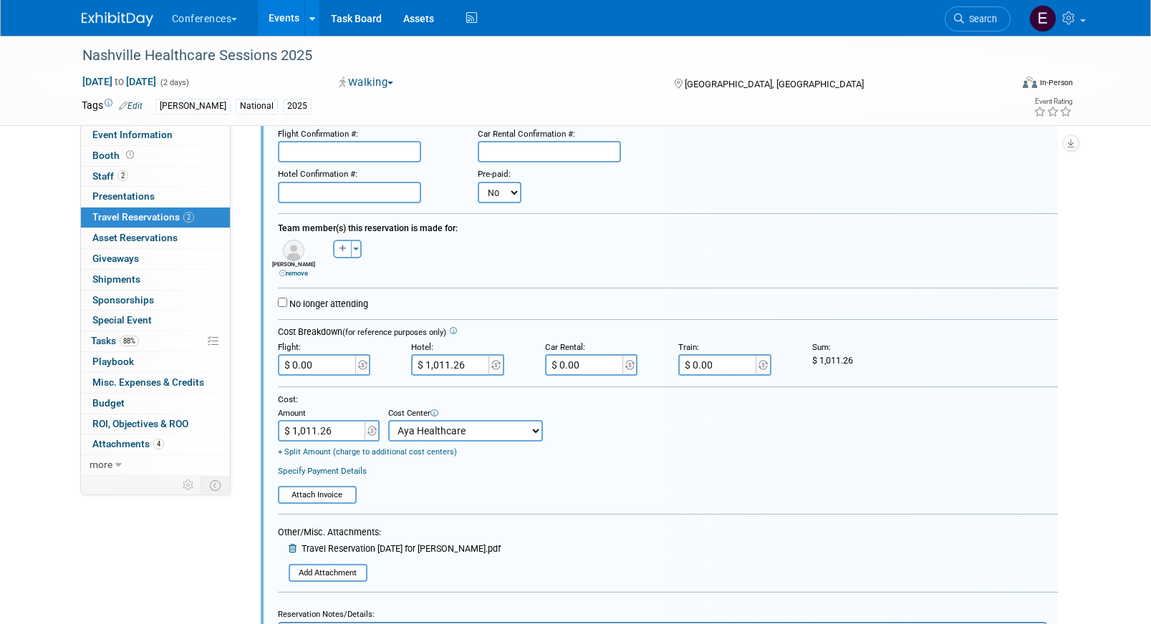
click at [443, 369] on input "$ 1,011.26" at bounding box center [451, 364] width 80 height 21
type input "$ 1,021.26"
click at [311, 431] on input "$ 1,011.26" at bounding box center [322, 430] width 89 height 21
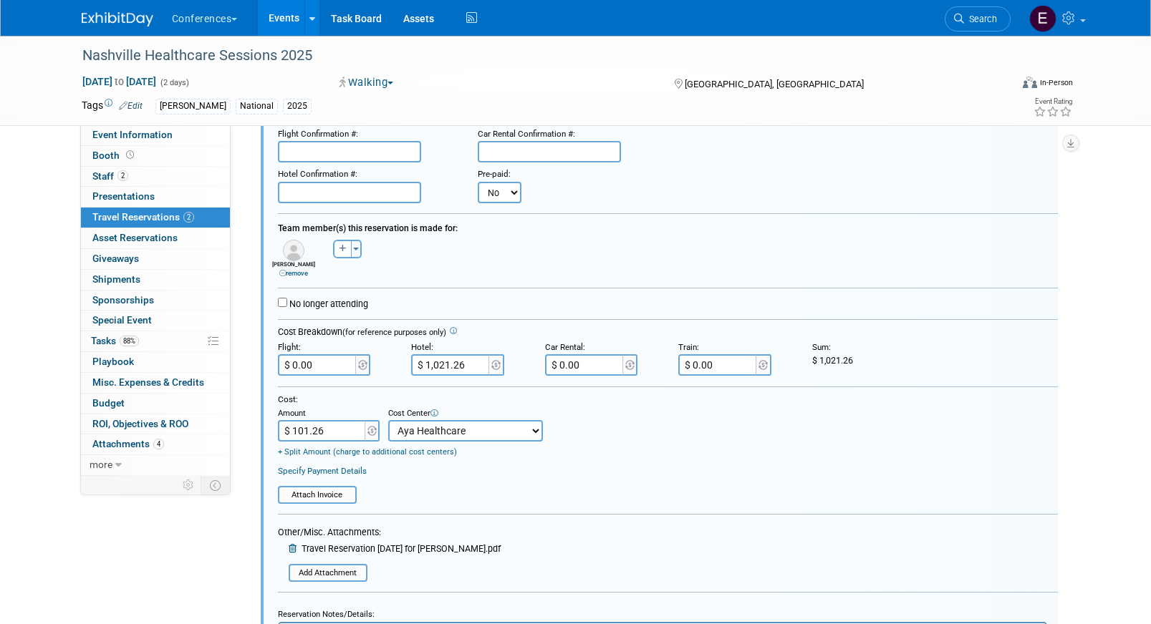
type input "$ 1,021.26"
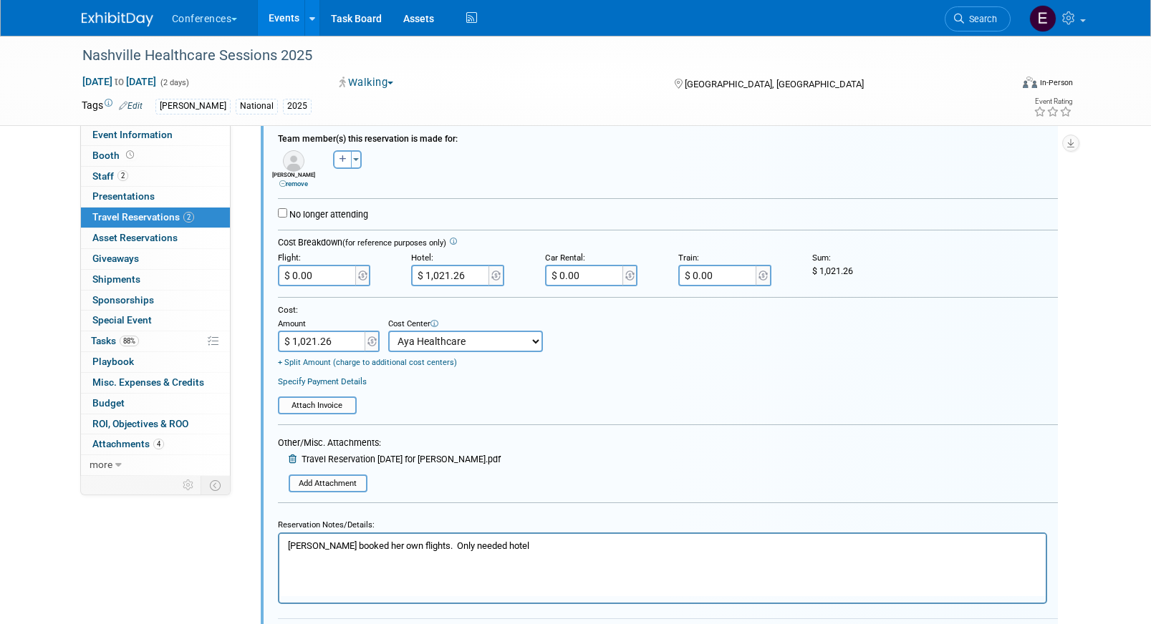
scroll to position [474, 0]
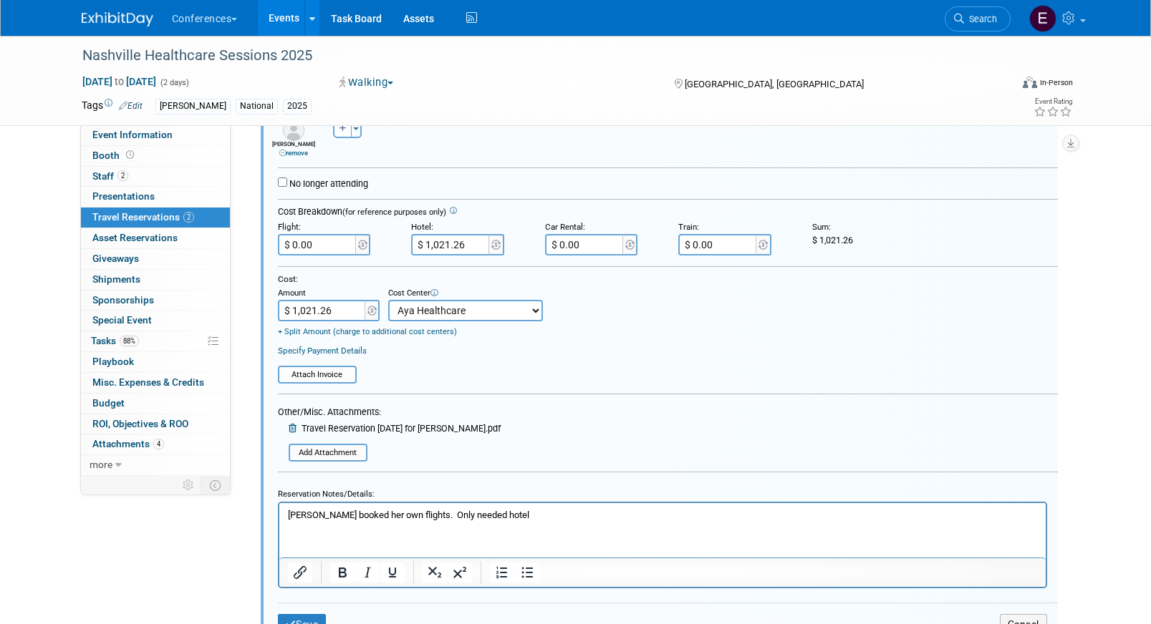
click at [331, 443] on div "Other/Misc. Attachments: Travel Reservation [DATE] for [PERSON_NAME].pdf Add At…" at bounding box center [389, 433] width 223 height 57
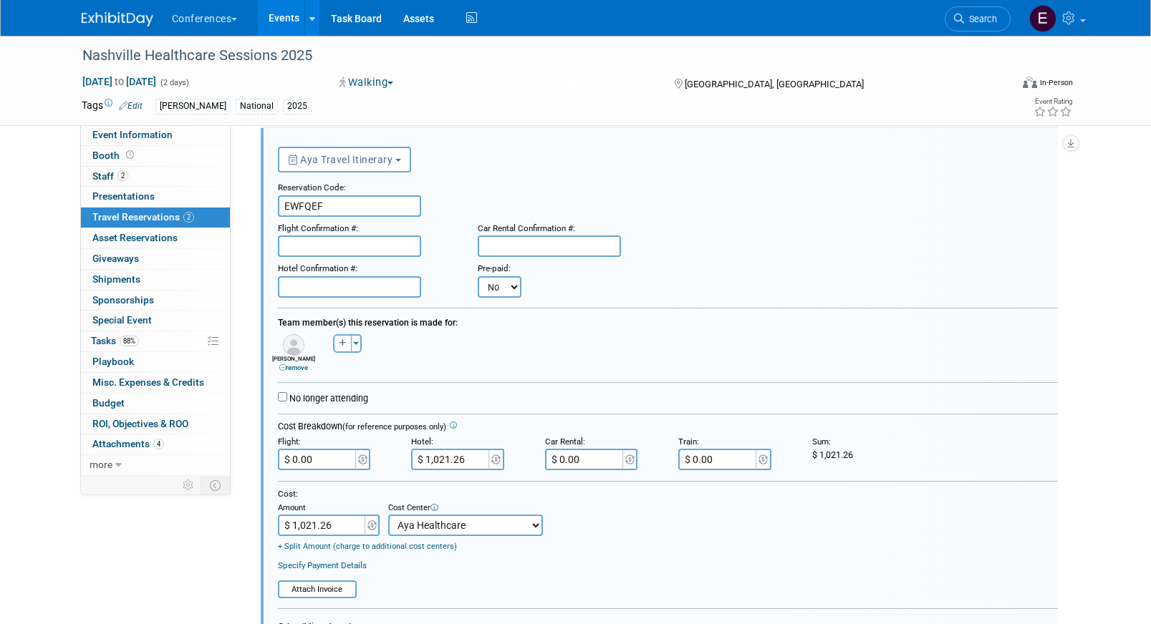
scroll to position [256, 0]
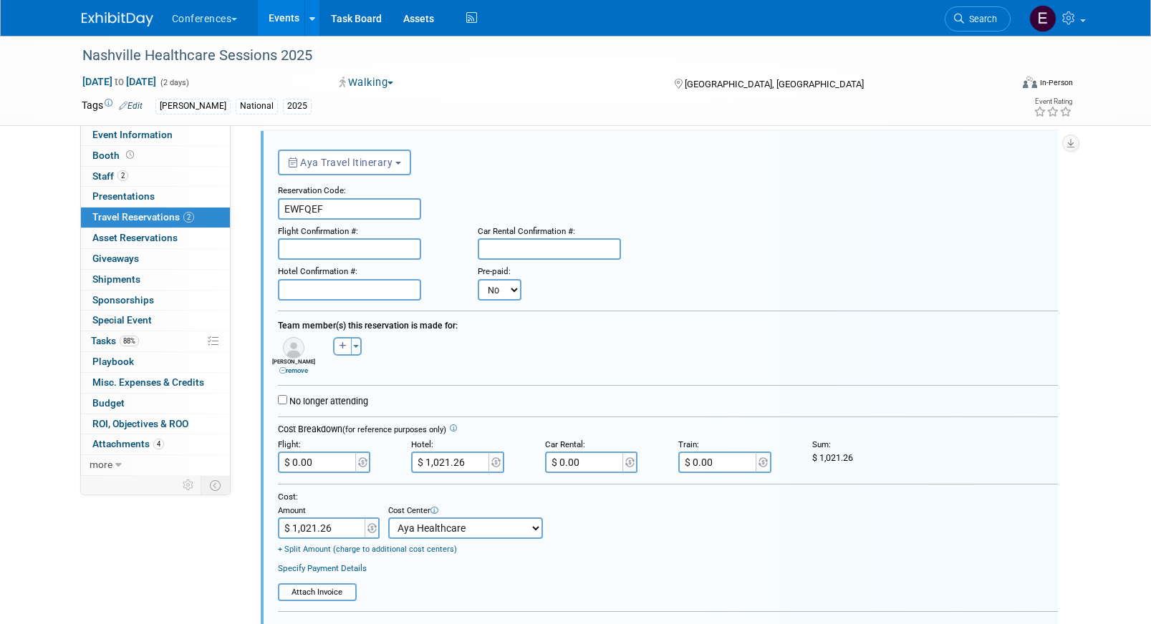
click at [388, 299] on input "text" at bounding box center [349, 289] width 143 height 21
paste input "1011.26"
type input "1011.26"
drag, startPoint x: 374, startPoint y: 279, endPoint x: 185, endPoint y: 271, distance: 188.5
click at [185, 271] on div "Event Information Event Info Booth Booth 2 Staff 2 Staff 0 Presentations 0 Pres…" at bounding box center [576, 328] width 1010 height 1099
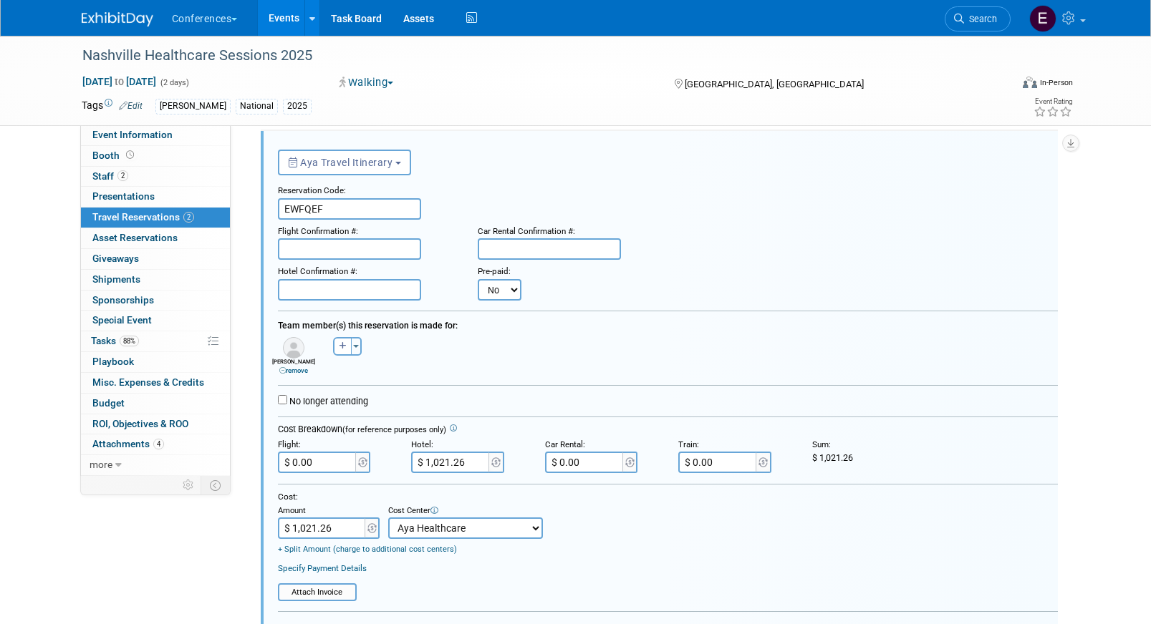
scroll to position [346, 0]
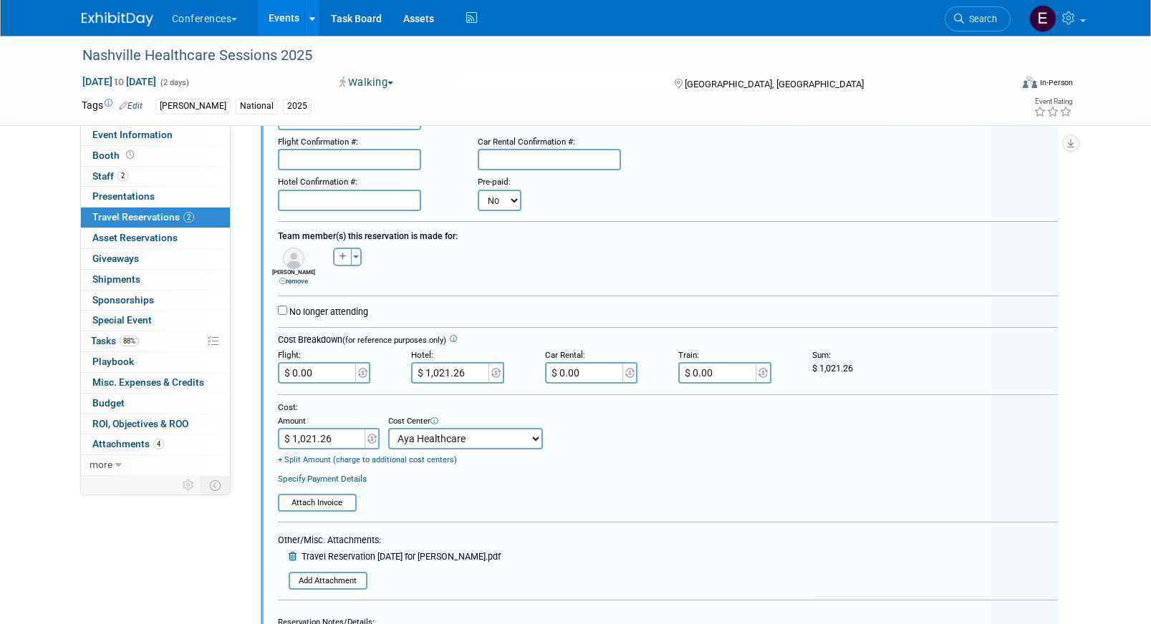
paste input "77627002"
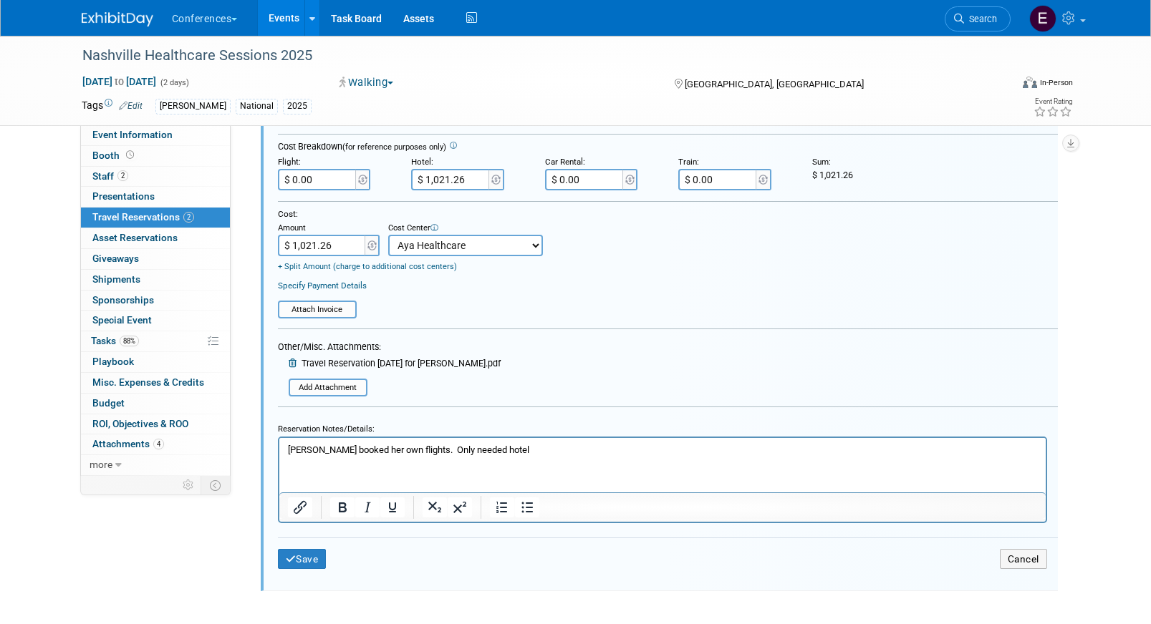
type input "77627002"
click at [309, 559] on button "Save" at bounding box center [302, 559] width 49 height 21
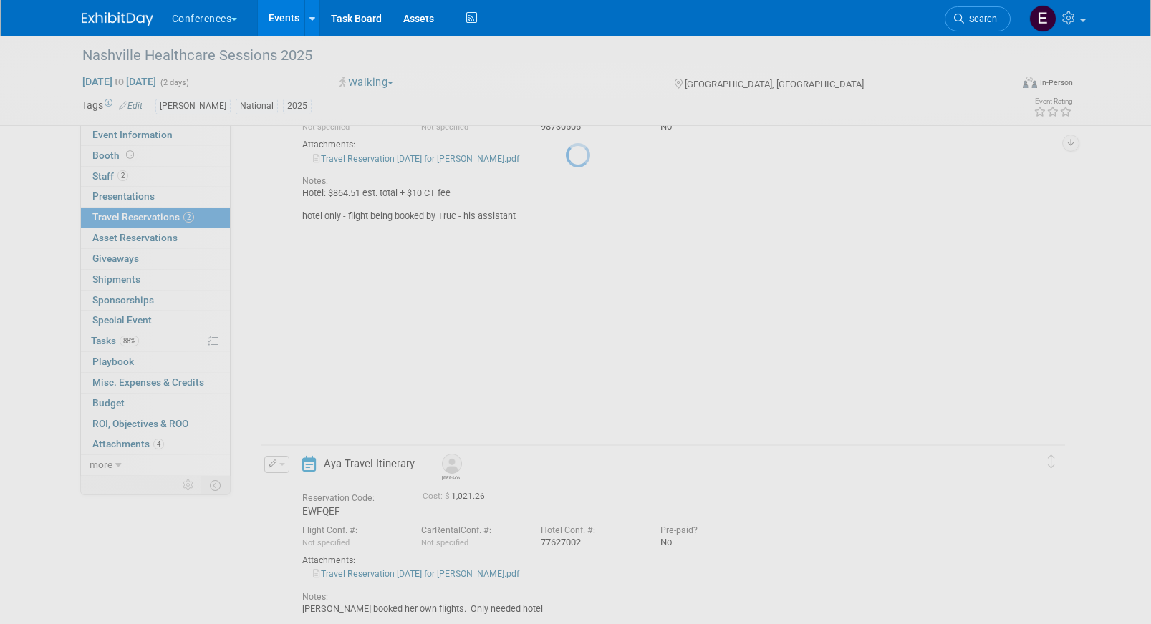
scroll to position [20, 0]
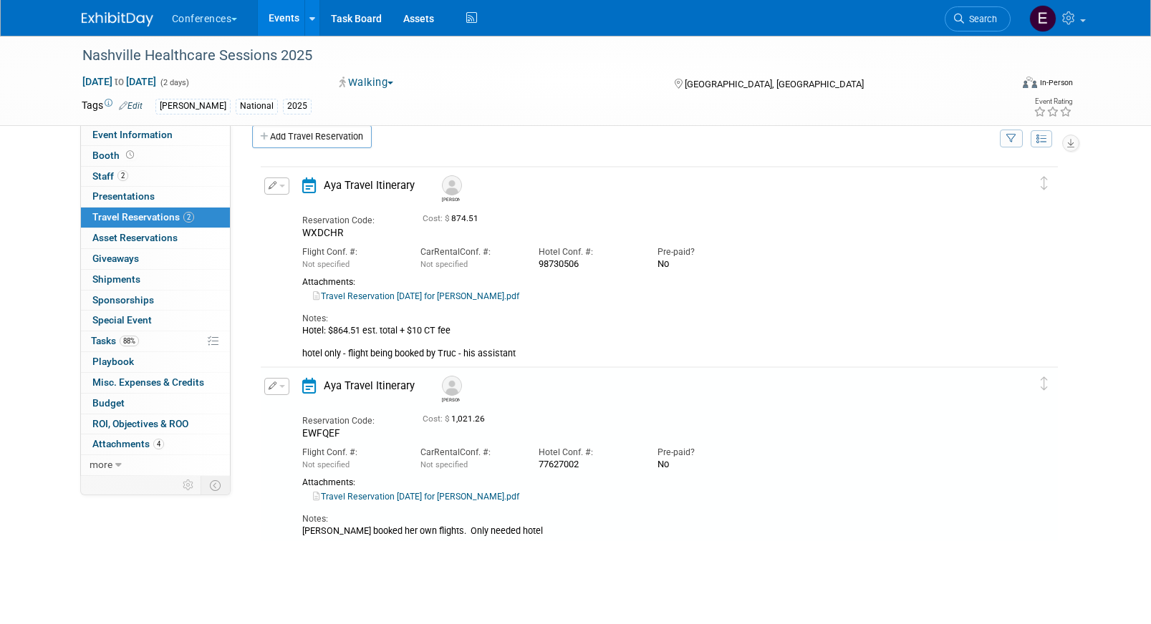
click at [391, 293] on link "Travel Reservation [DATE] for [PERSON_NAME].pdf" at bounding box center [416, 296] width 206 height 10
click at [103, 342] on span "Tasks 88%" at bounding box center [115, 340] width 48 height 11
